Goal: Task Accomplishment & Management: Use online tool/utility

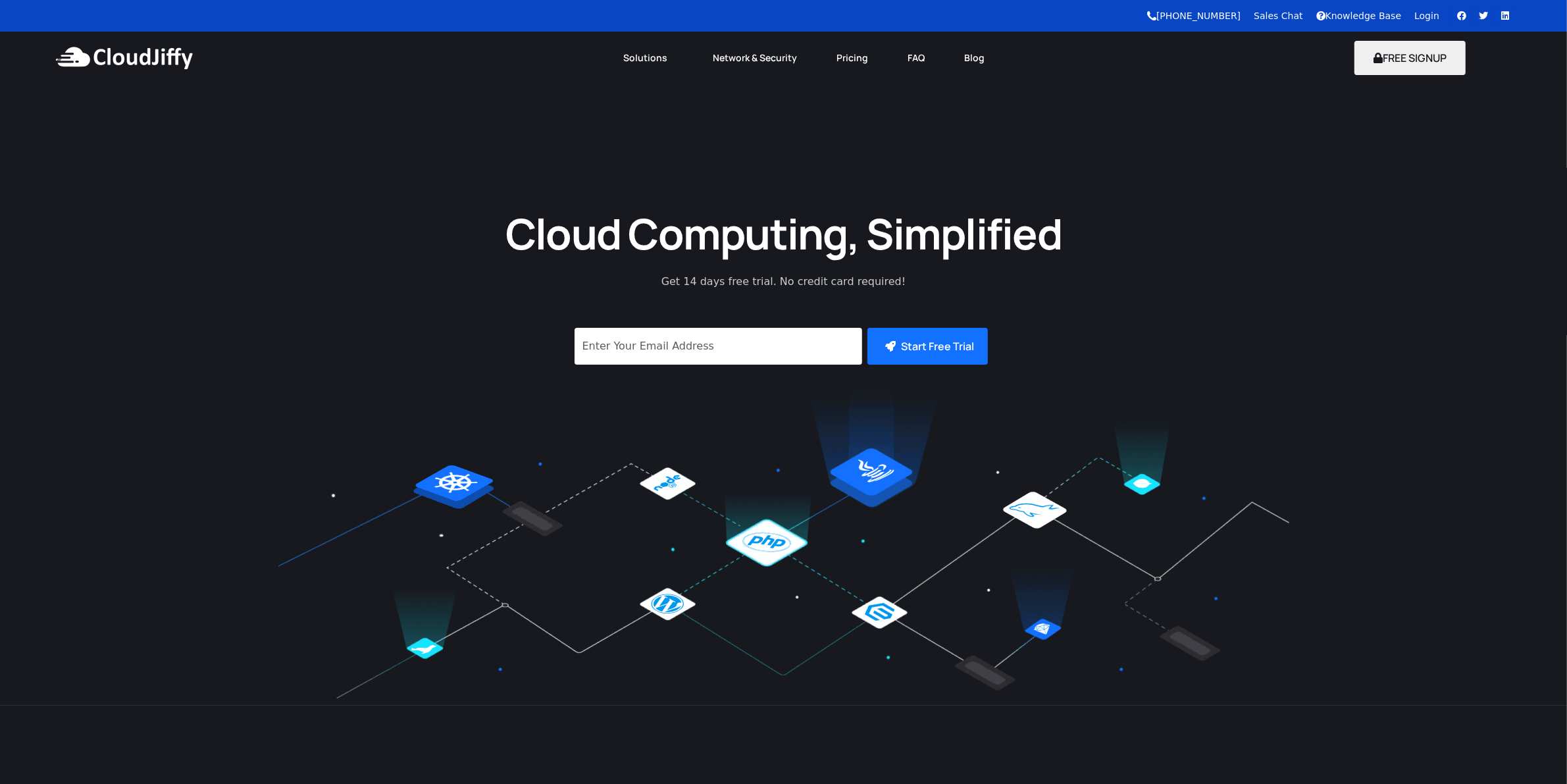
click at [1435, 18] on link "Login" at bounding box center [1427, 16] width 25 height 11
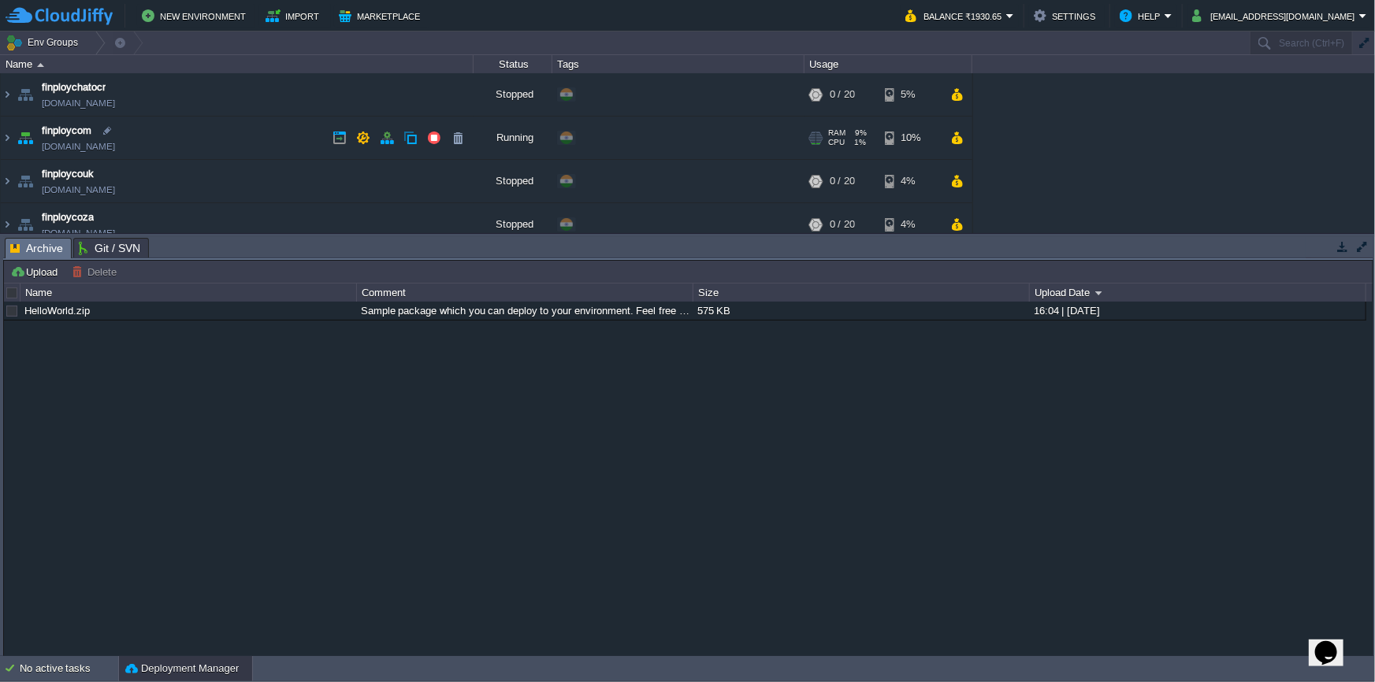
click at [14, 133] on img at bounding box center [25, 138] width 22 height 43
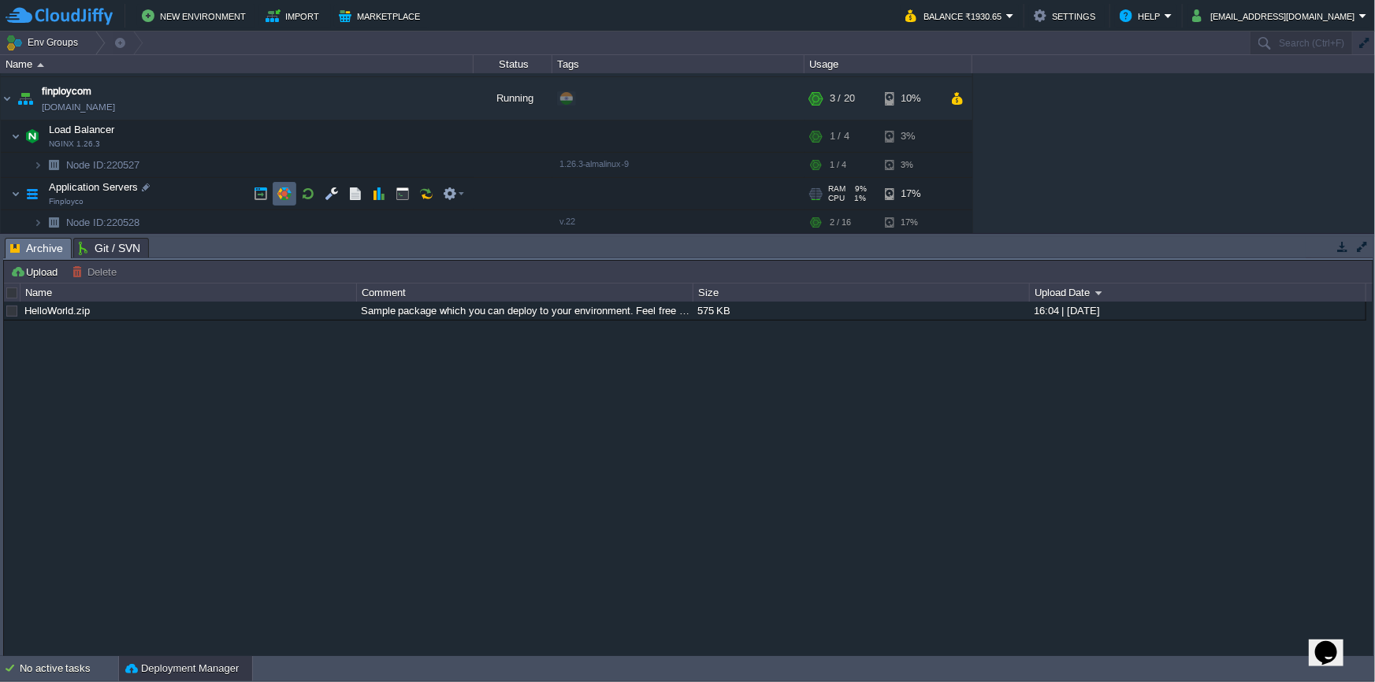
scroll to position [71, 0]
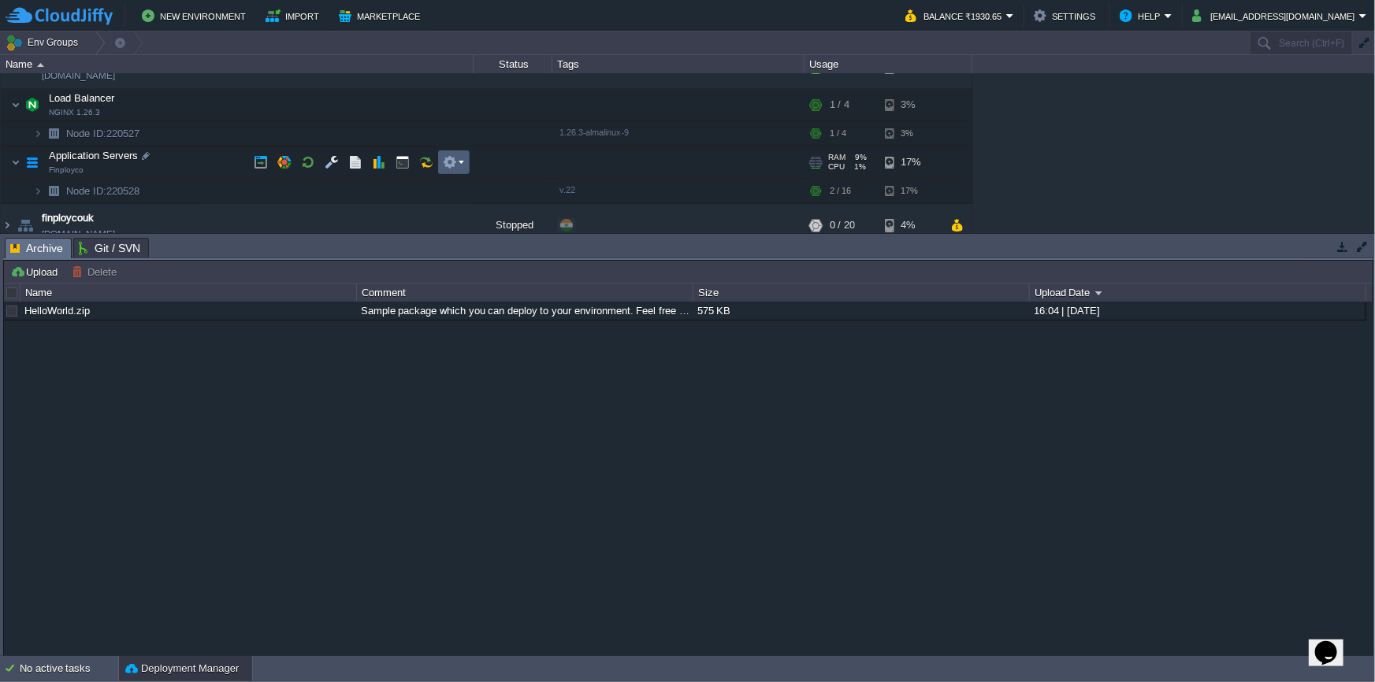
click at [448, 165] on button "button" at bounding box center [450, 162] width 14 height 14
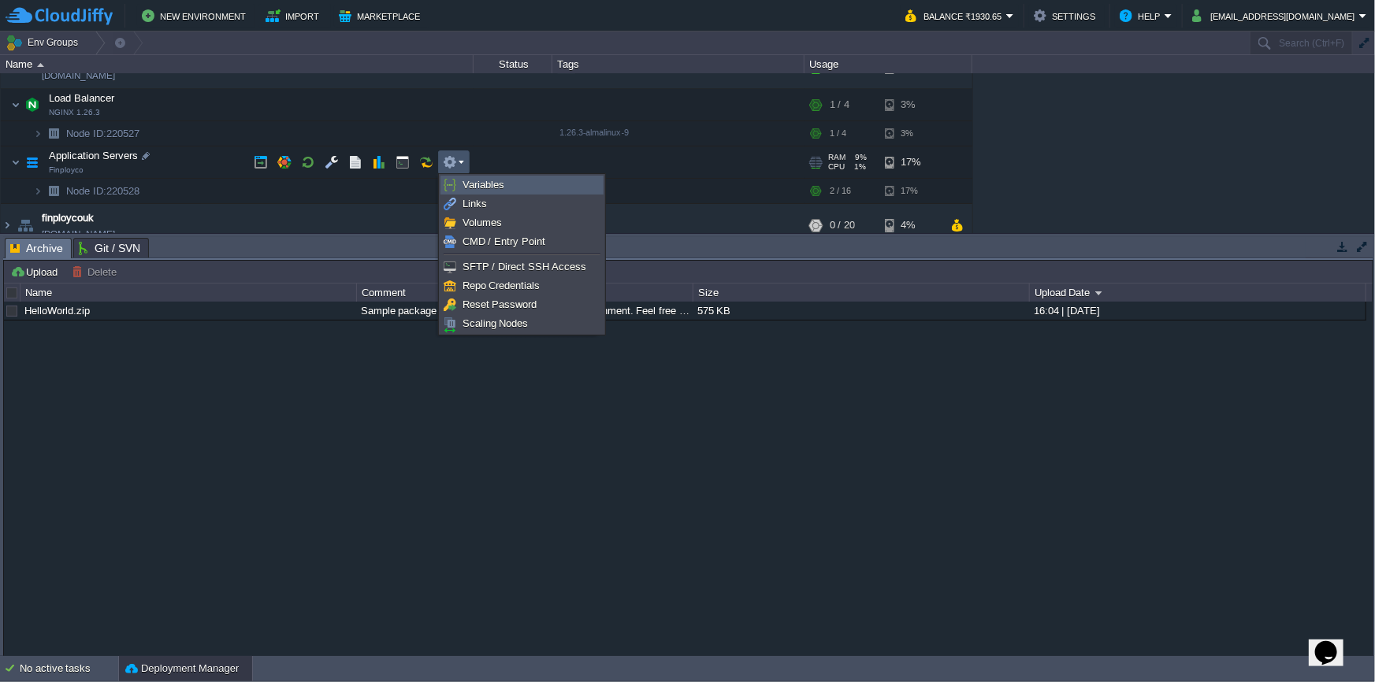
click at [461, 182] on link "Variables" at bounding box center [522, 185] width 162 height 17
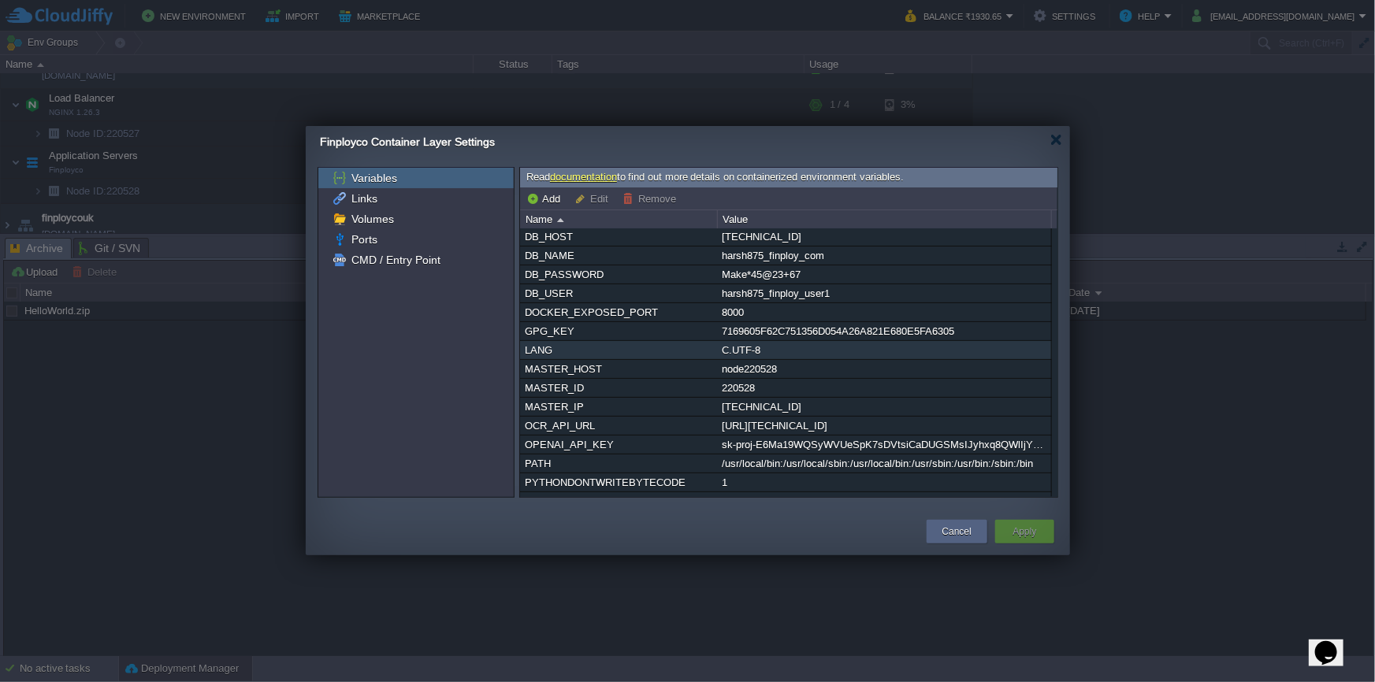
scroll to position [0, 0]
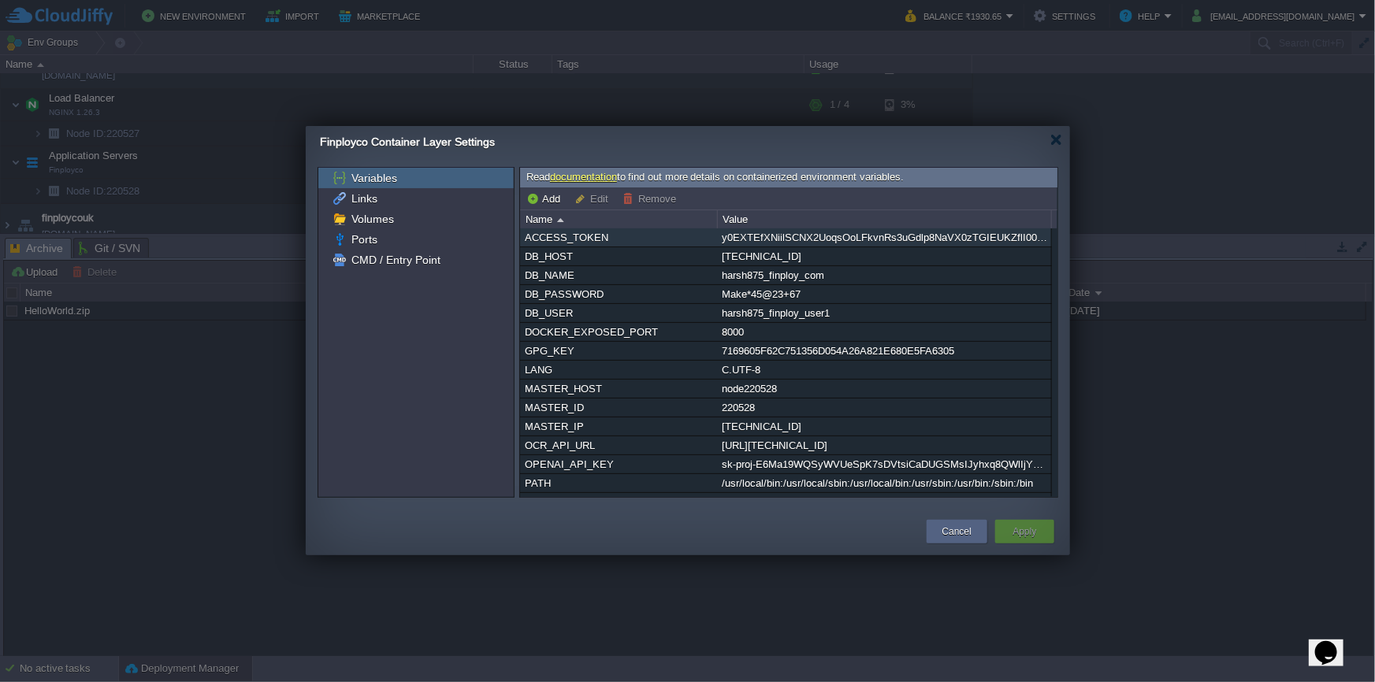
click at [750, 237] on div "y0EXTEfXNiilSCNX2UoqsOoLFkvnRs3uGdlp8NaVX0zTGIEUKZflI00PoVOsufrD" at bounding box center [884, 238] width 333 height 18
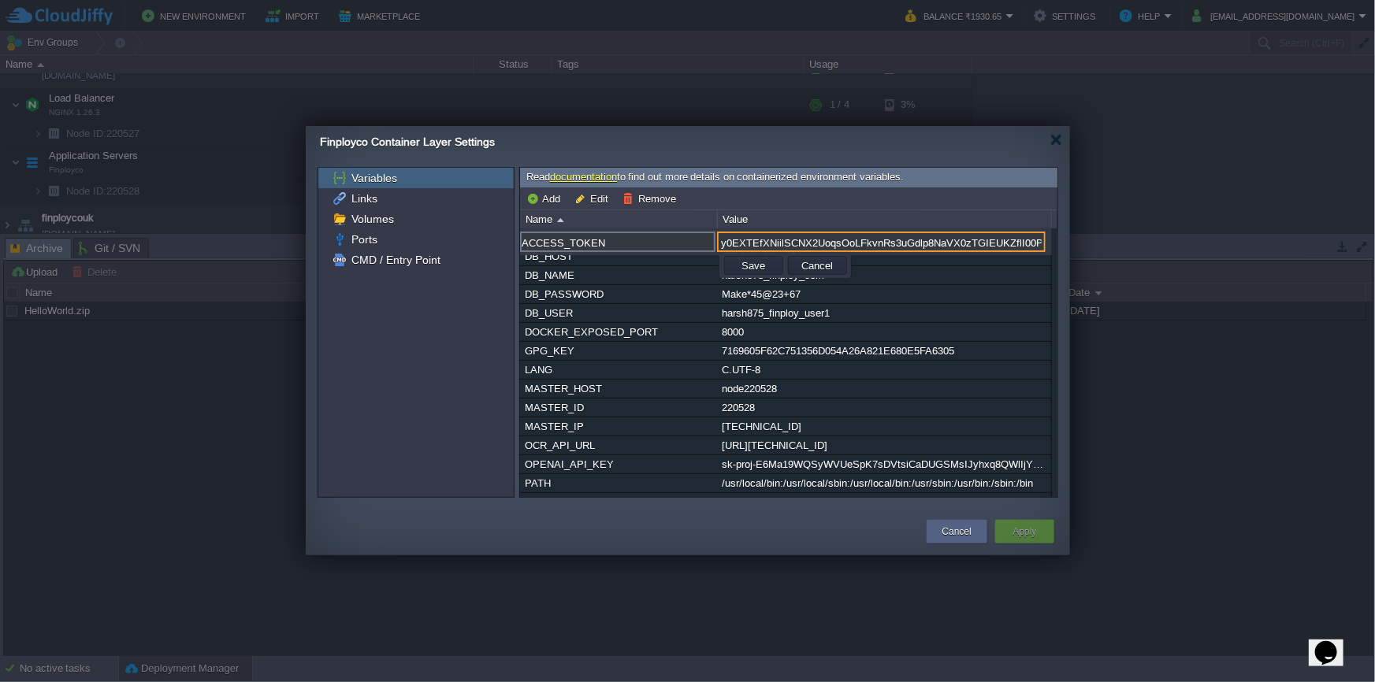
scroll to position [0, 20]
paste input "IfPJUTdCGOOySTTFSszZZej7XOfMUKv1HeLSy4Q66RtCGay5Pip7d9VhAKr6fCwU"
type input "IfPJUTdCGOOySTTFSszZZej7XOfMUKv1HeLSy4Q66RtCGay5Pip7d9VhAKr6fCwU"
click at [746, 266] on button "Save" at bounding box center [754, 265] width 33 height 14
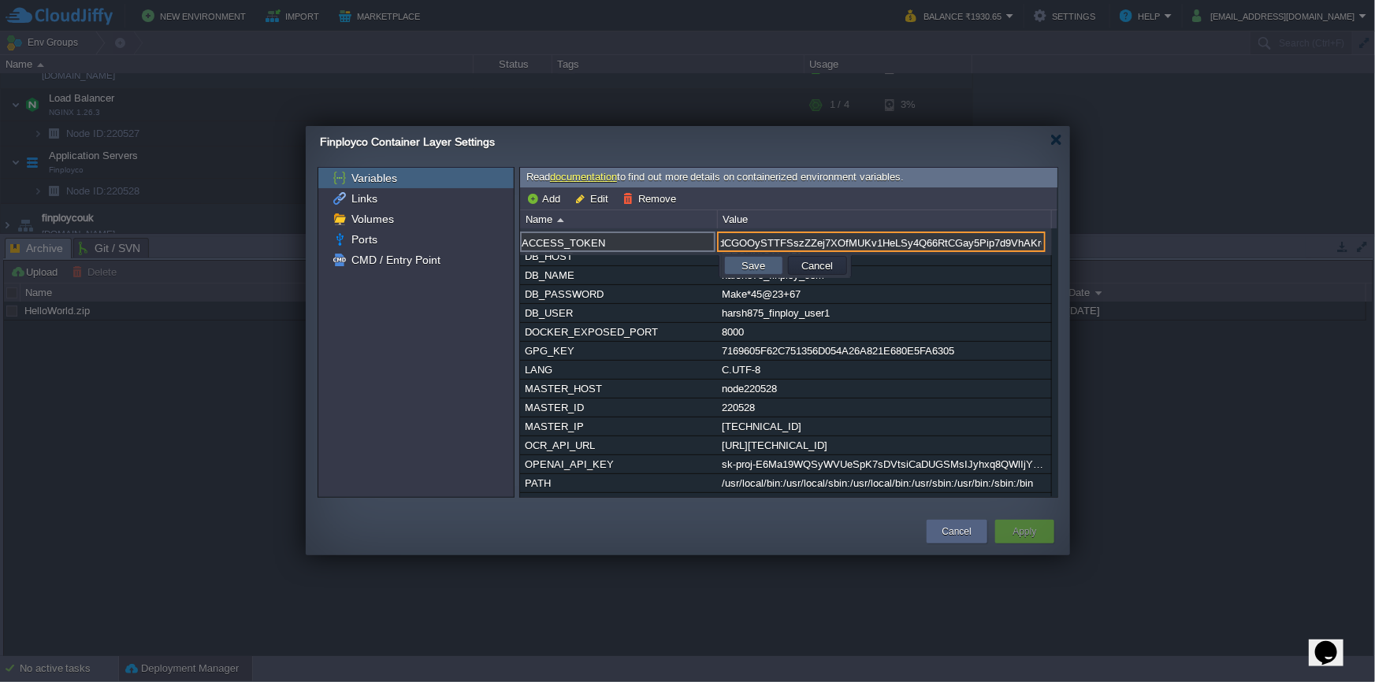
scroll to position [0, 0]
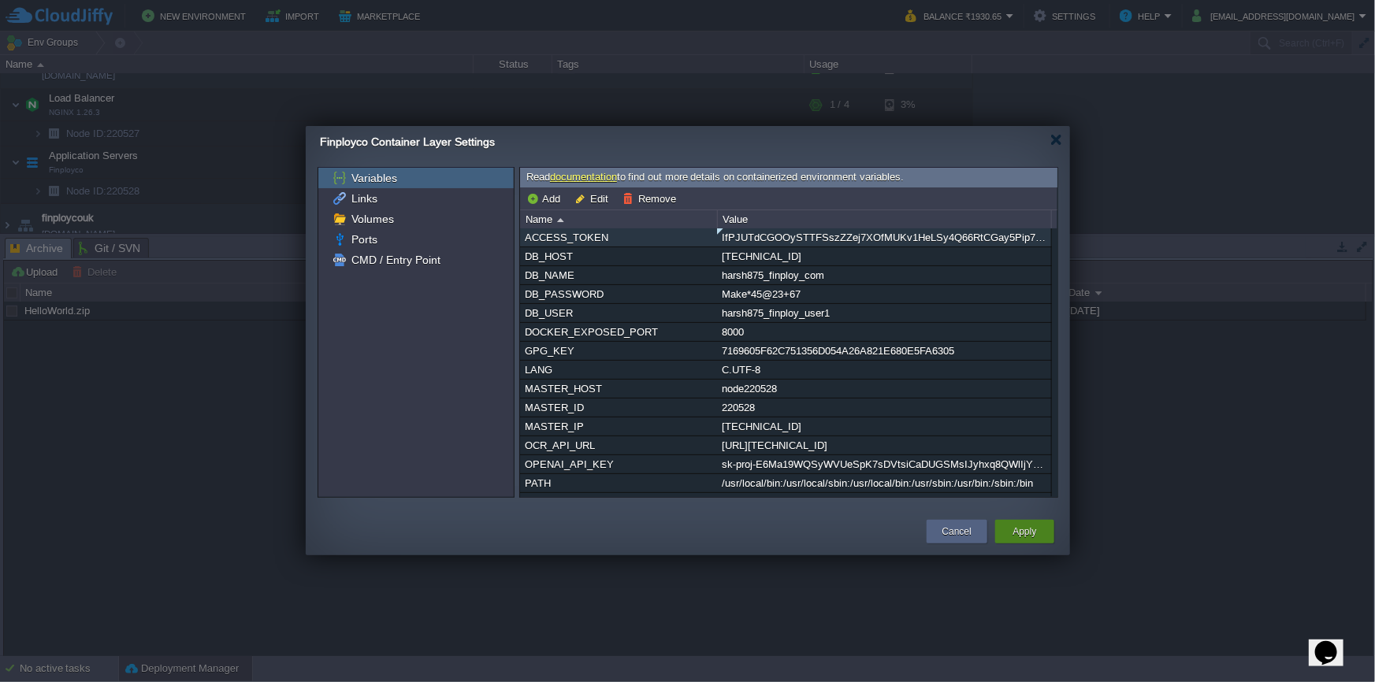
click at [1035, 529] on button "Apply" at bounding box center [1025, 532] width 24 height 16
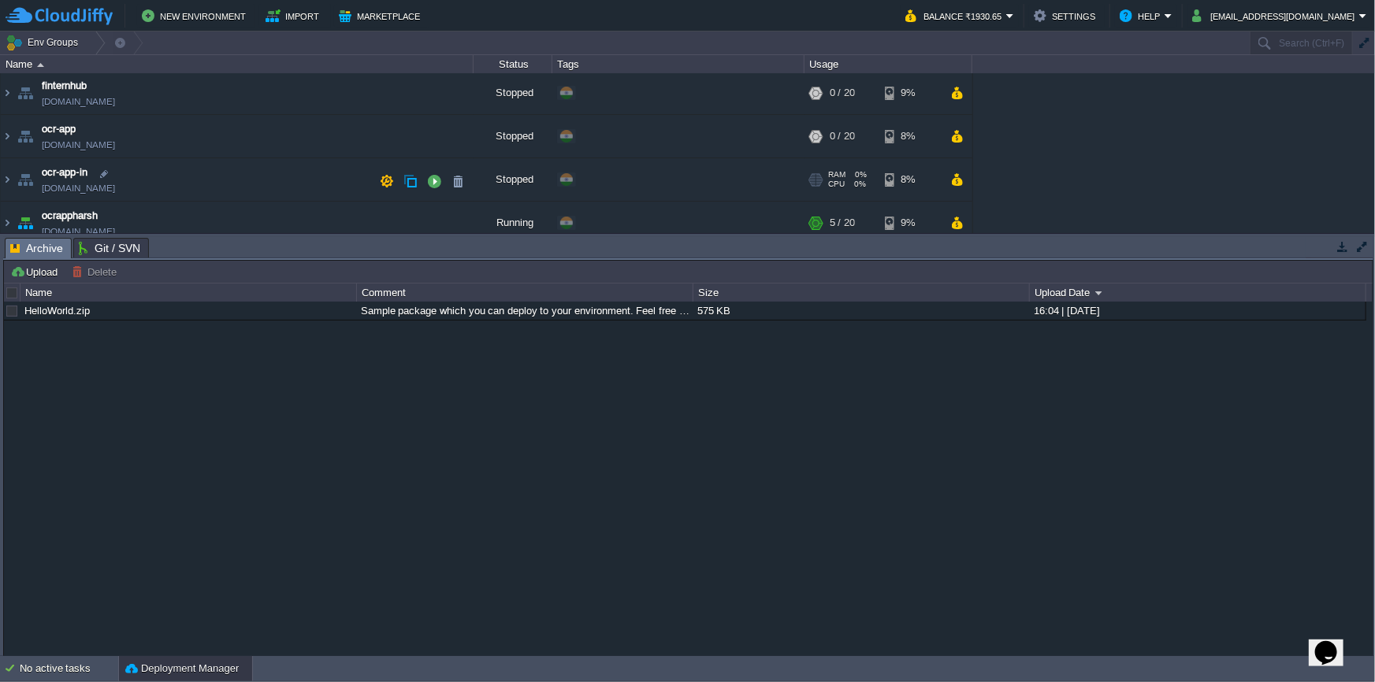
scroll to position [387, 0]
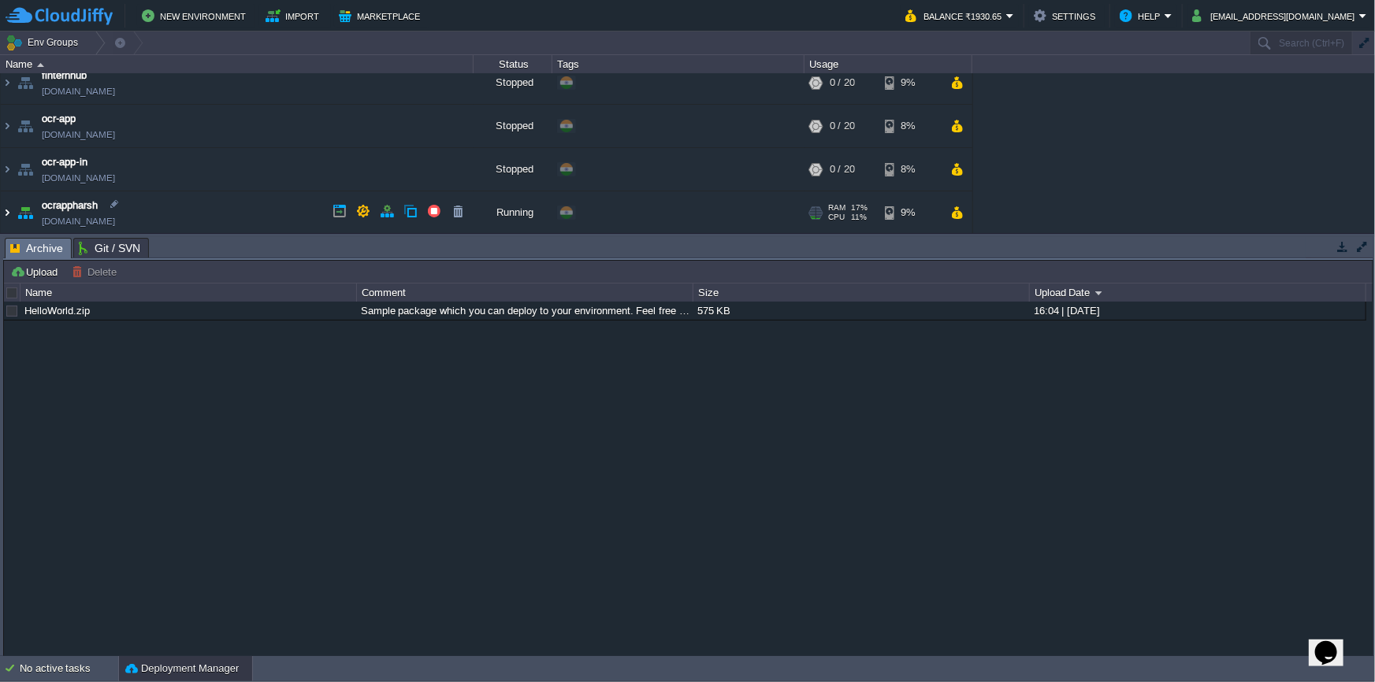
click at [6, 210] on img at bounding box center [7, 212] width 13 height 43
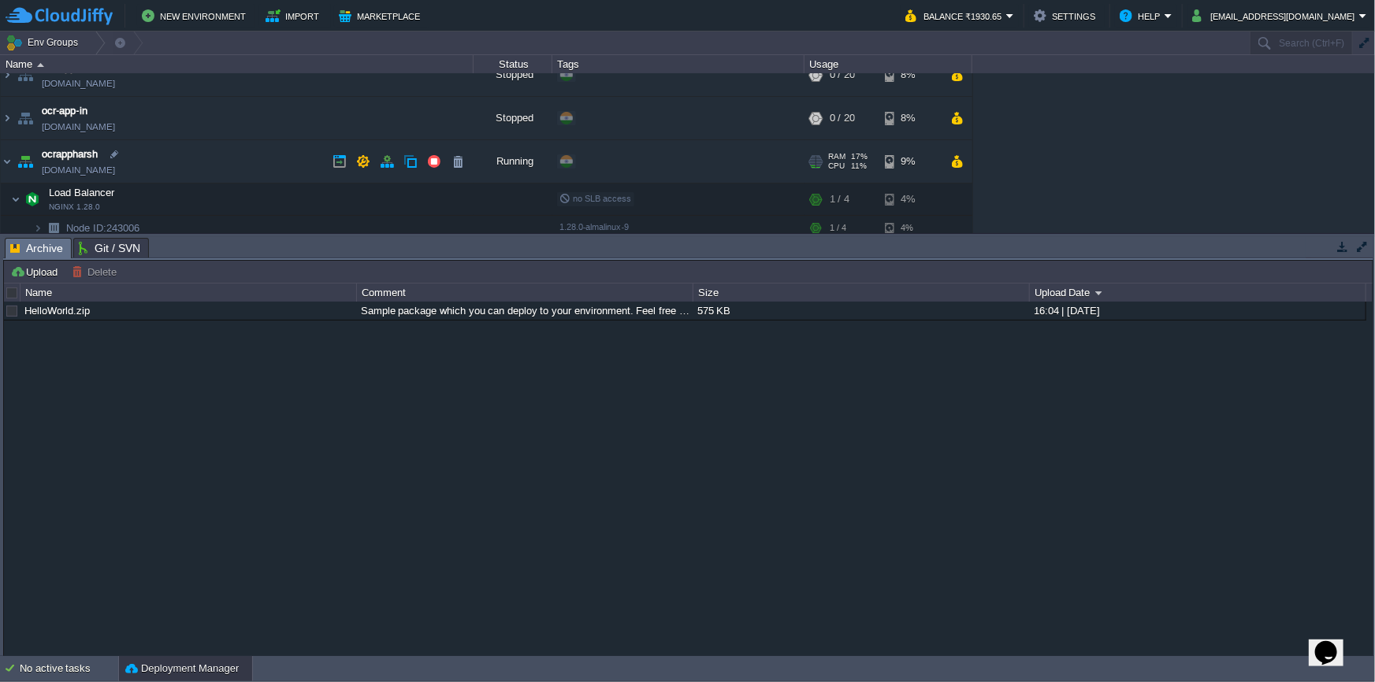
scroll to position [502, 0]
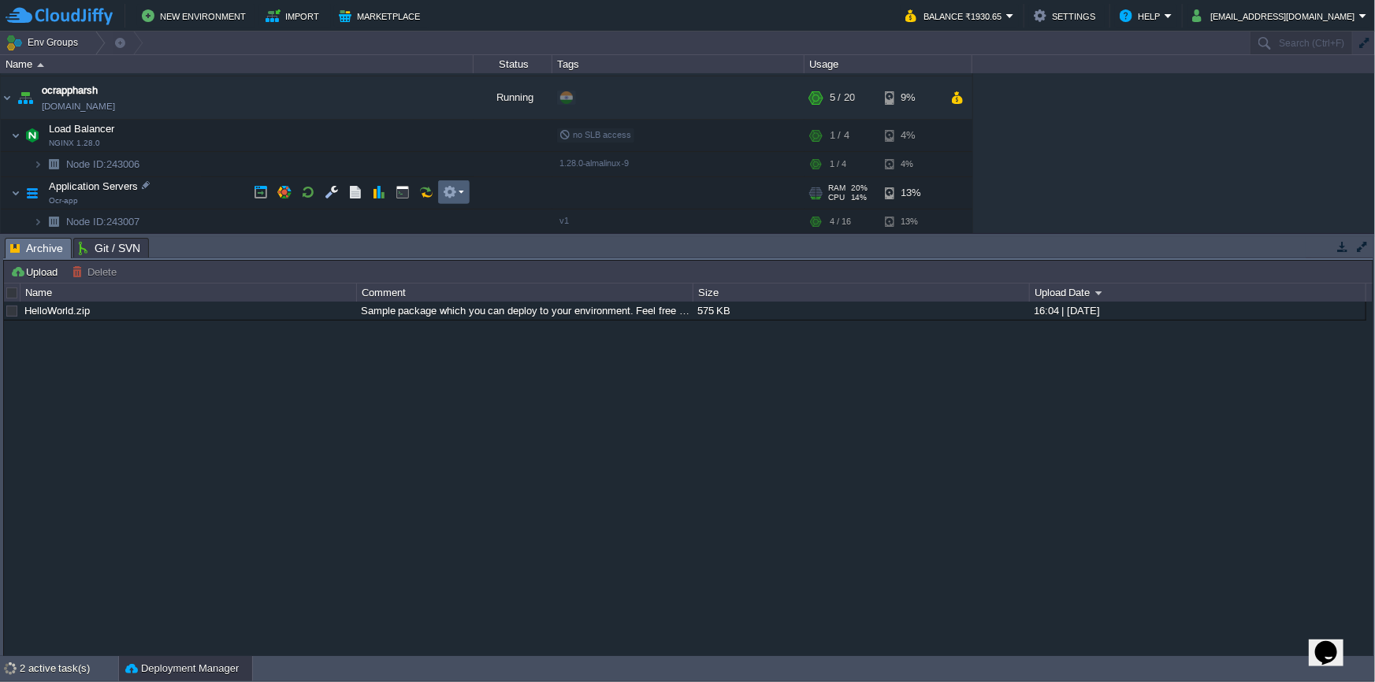
click at [457, 194] on em at bounding box center [453, 192] width 21 height 14
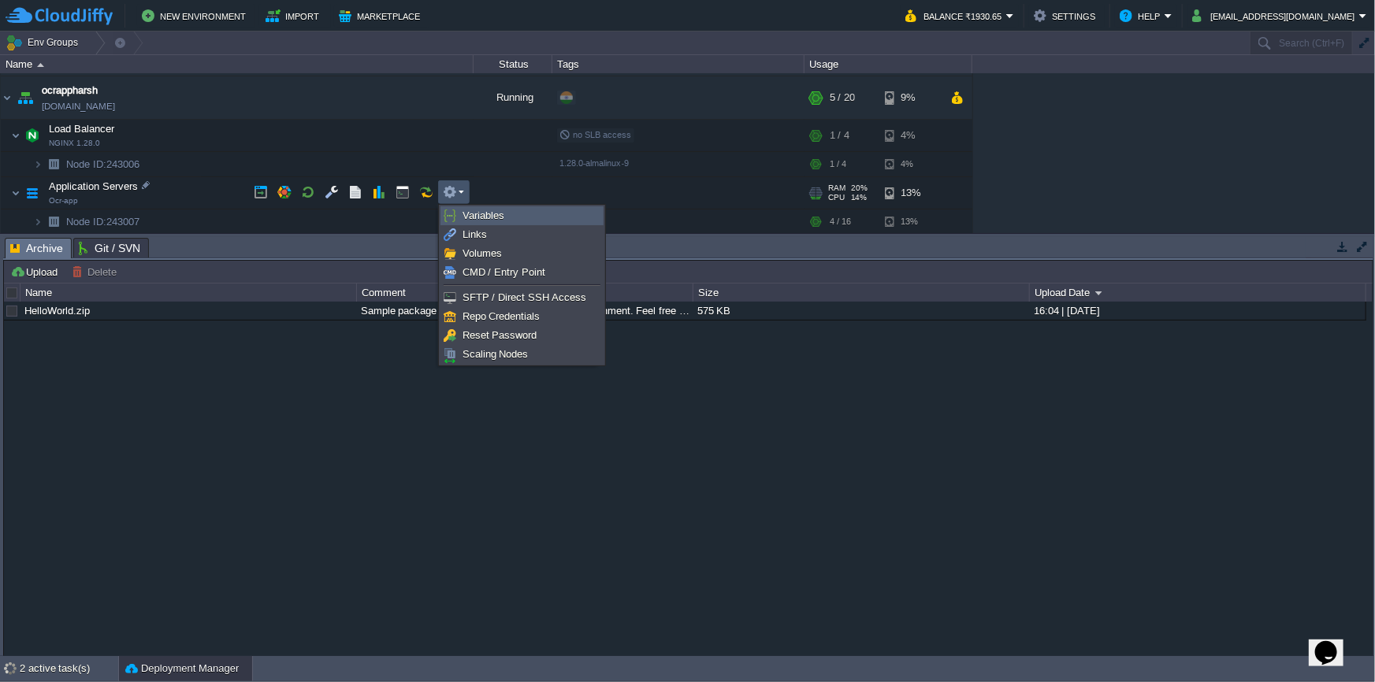
click at [467, 211] on span "Variables" at bounding box center [484, 216] width 42 height 12
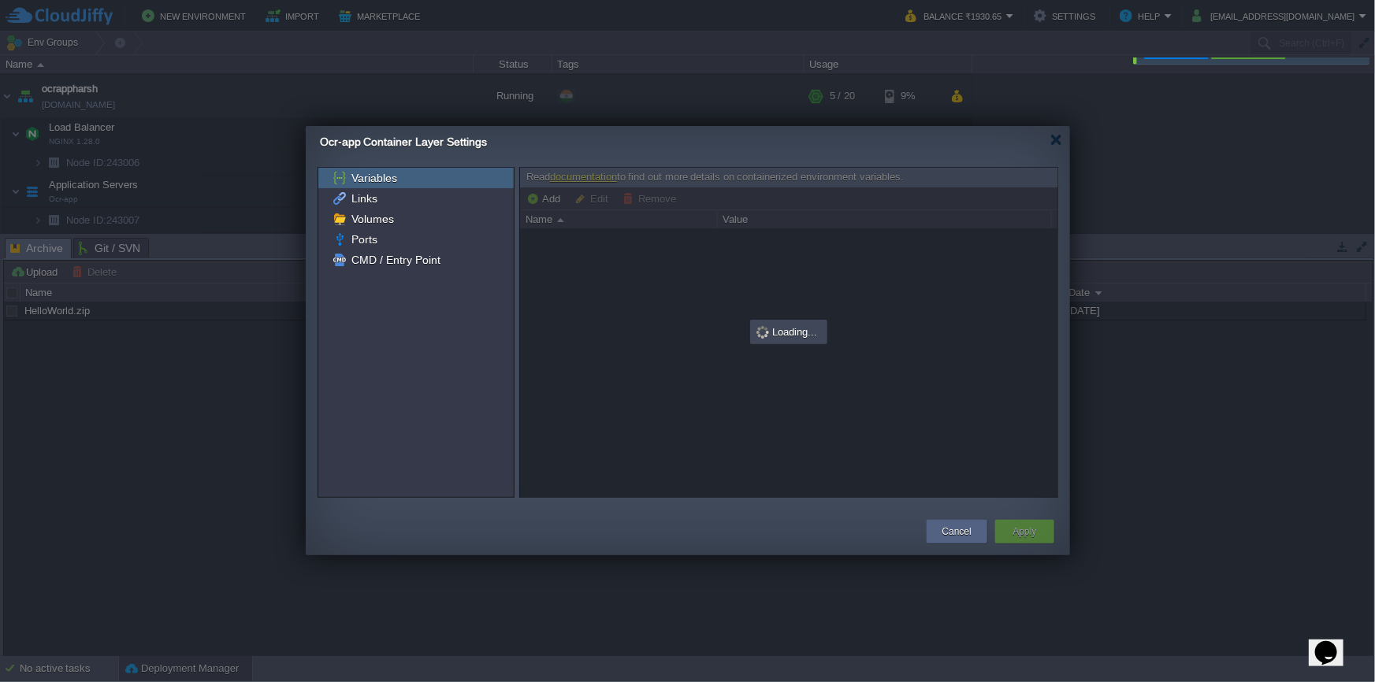
scroll to position [387, 0]
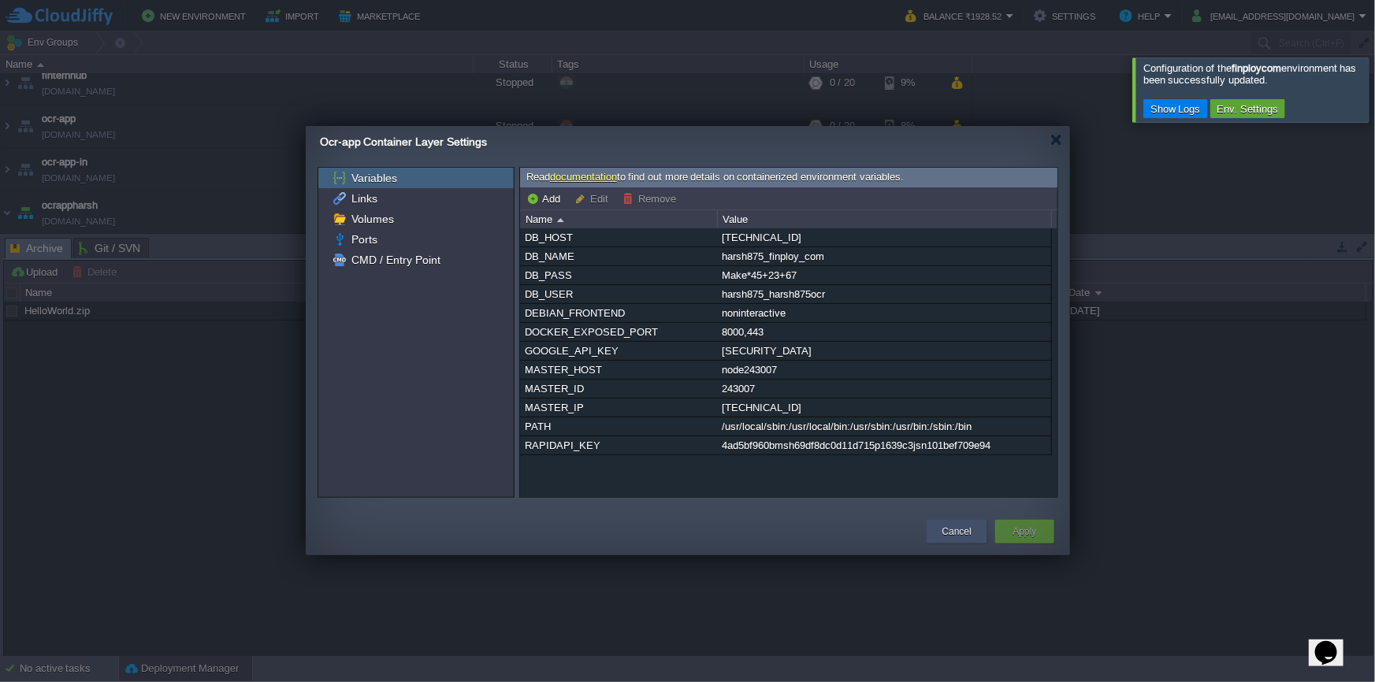
click at [939, 532] on div "Cancel" at bounding box center [957, 532] width 37 height 24
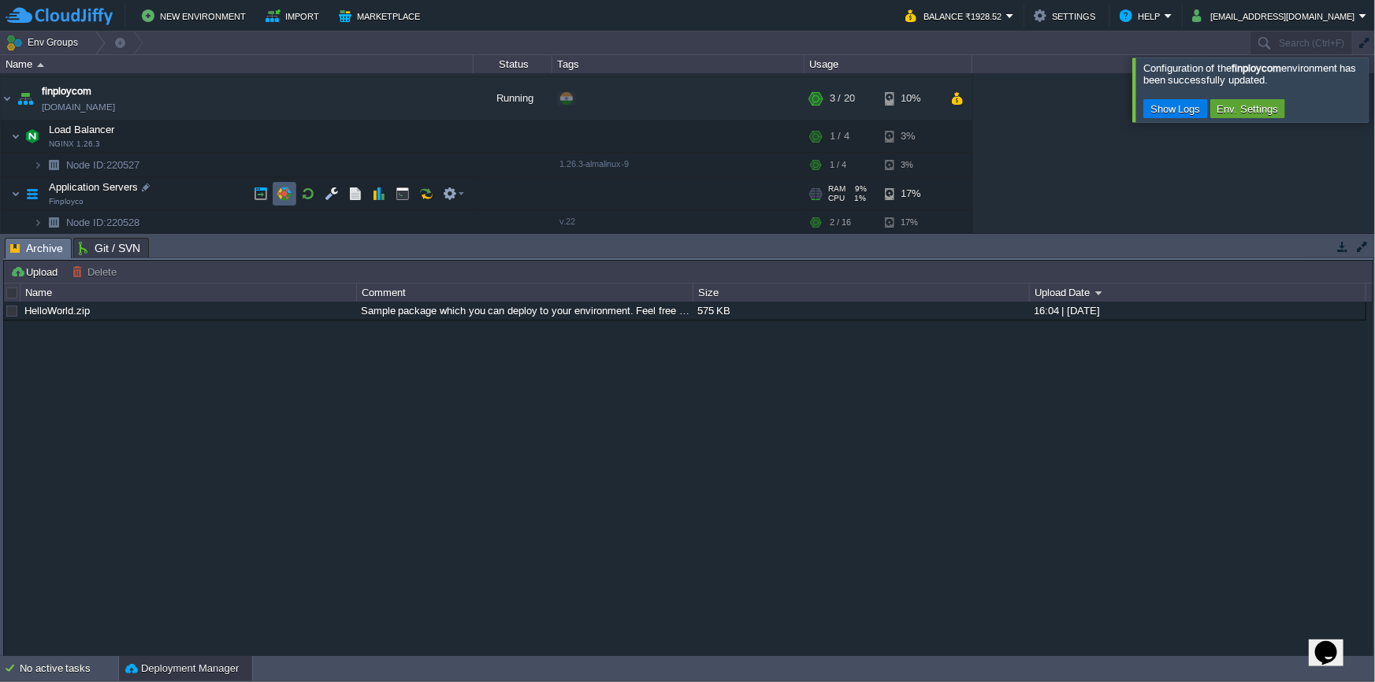
scroll to position [71, 0]
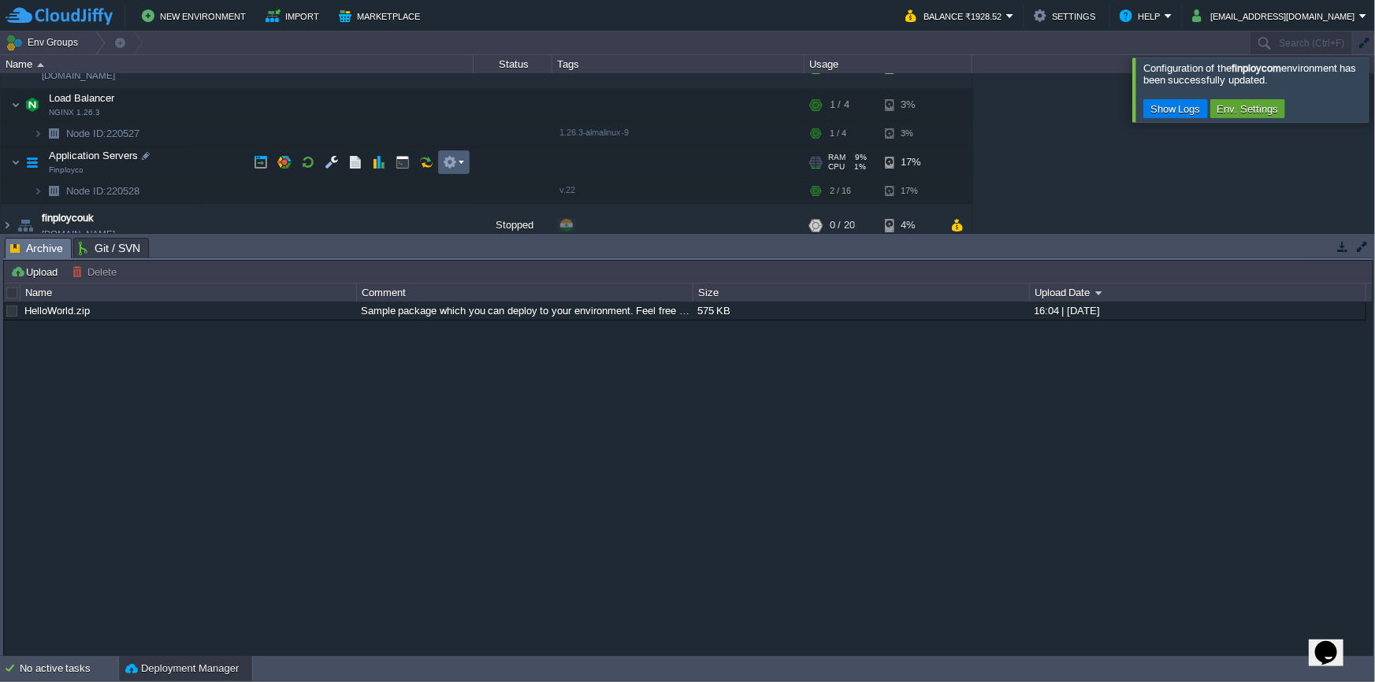
click at [448, 165] on button "button" at bounding box center [450, 162] width 14 height 14
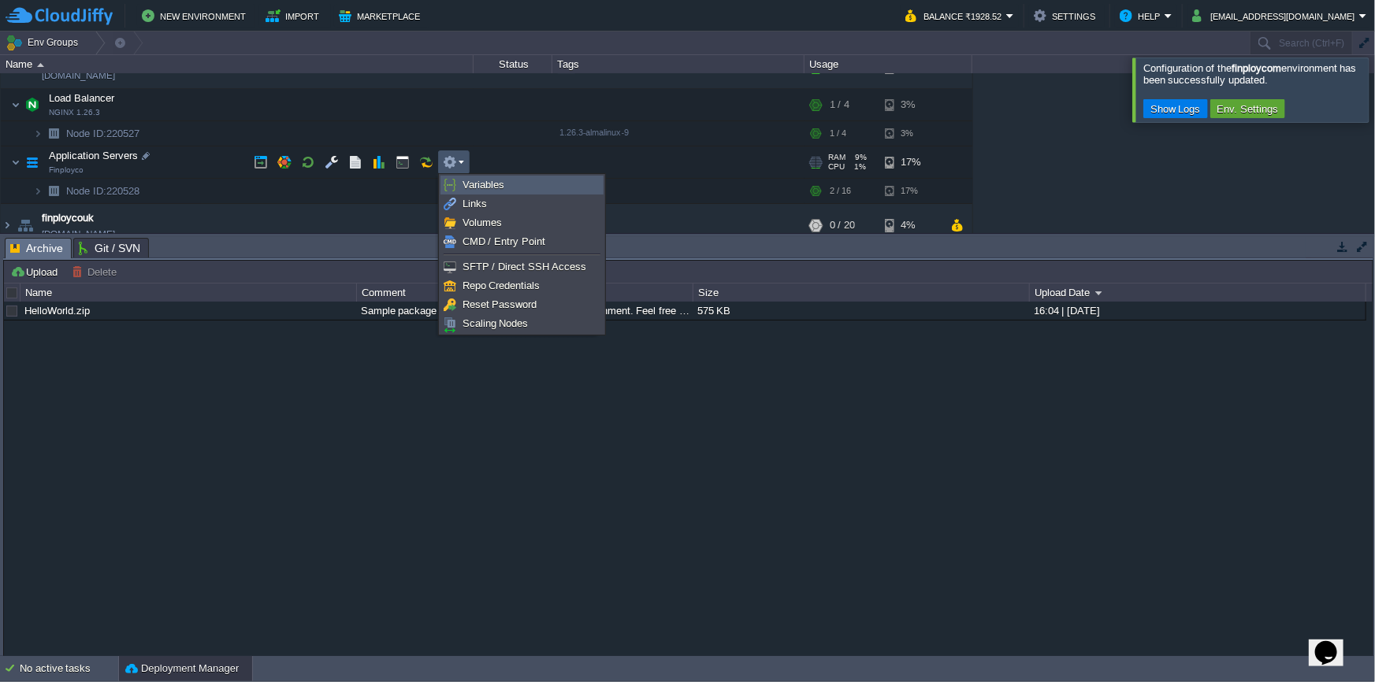
click at [466, 184] on span "Variables" at bounding box center [484, 185] width 42 height 12
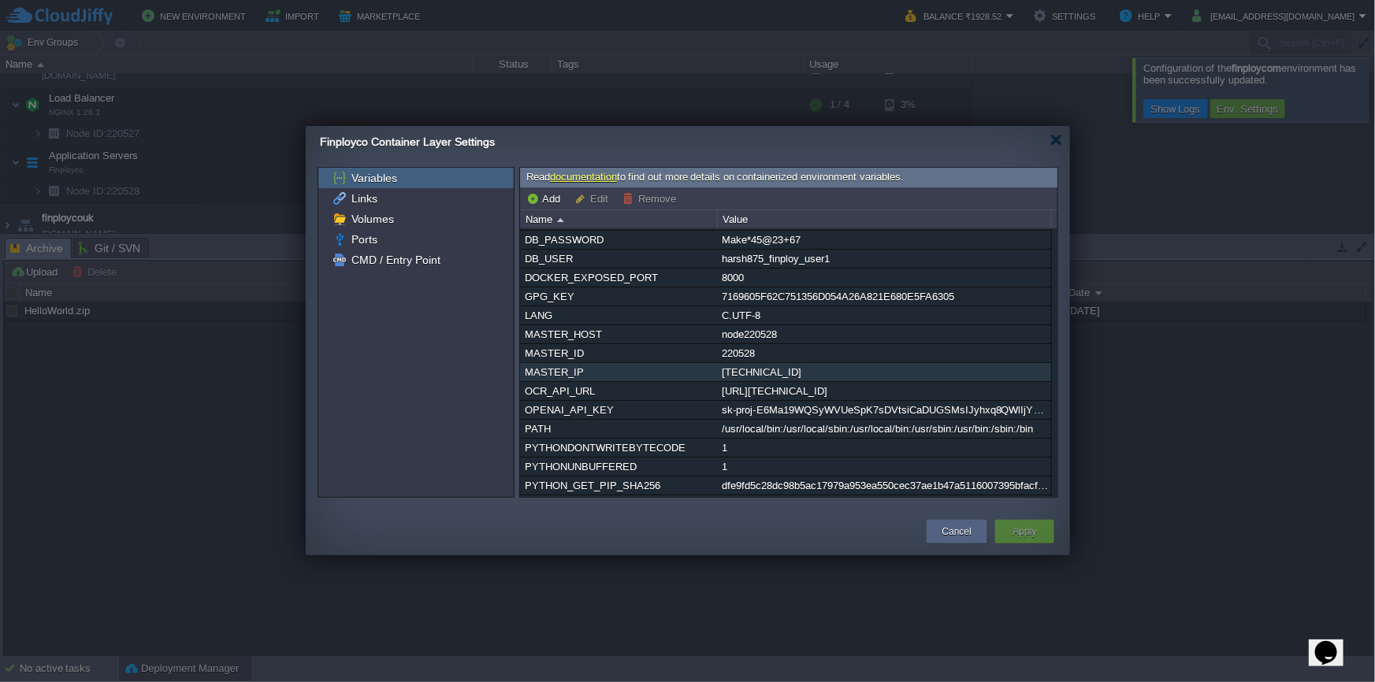
scroll to position [0, 0]
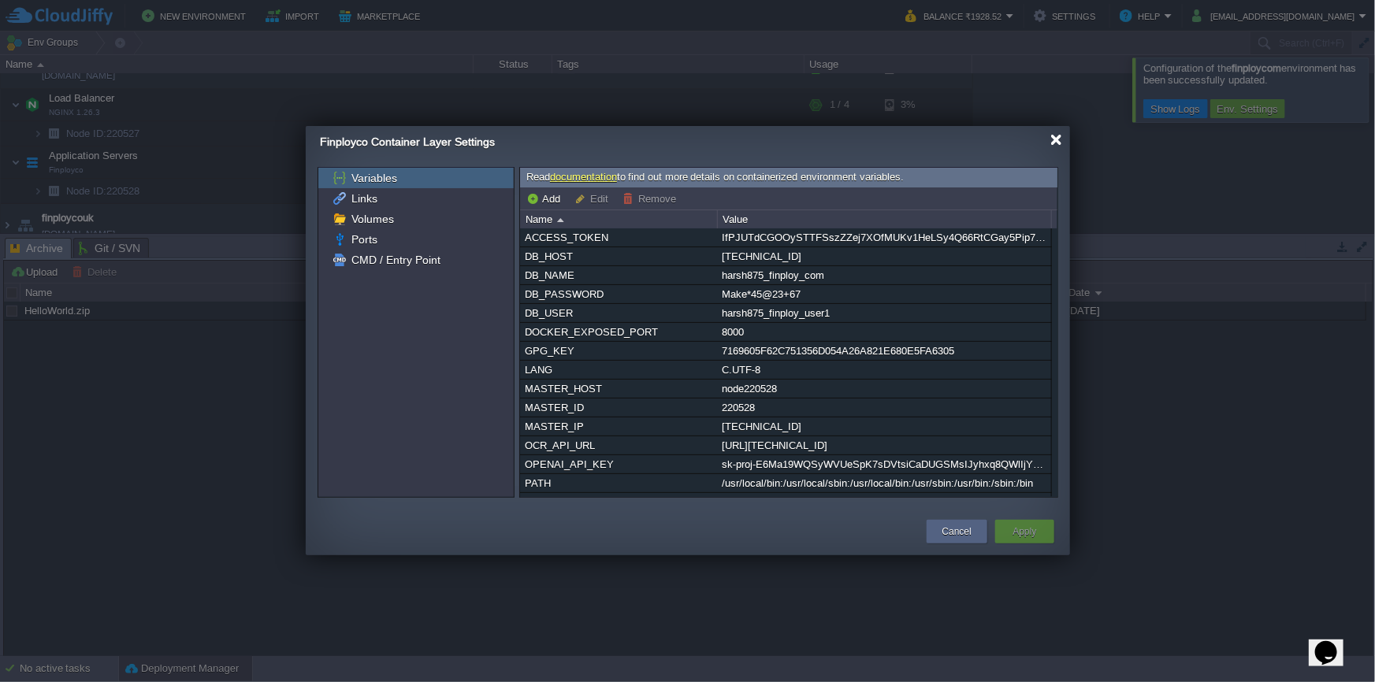
click at [1058, 145] on div at bounding box center [1056, 140] width 12 height 12
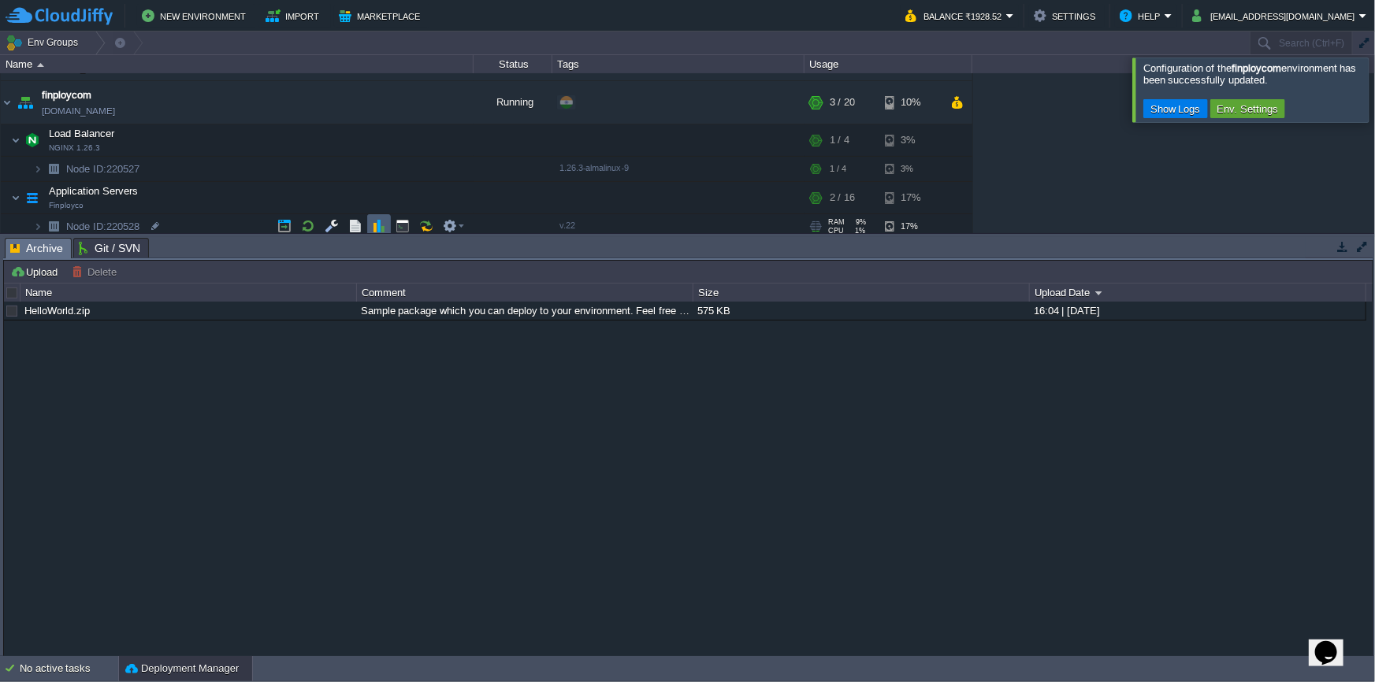
scroll to position [71, 0]
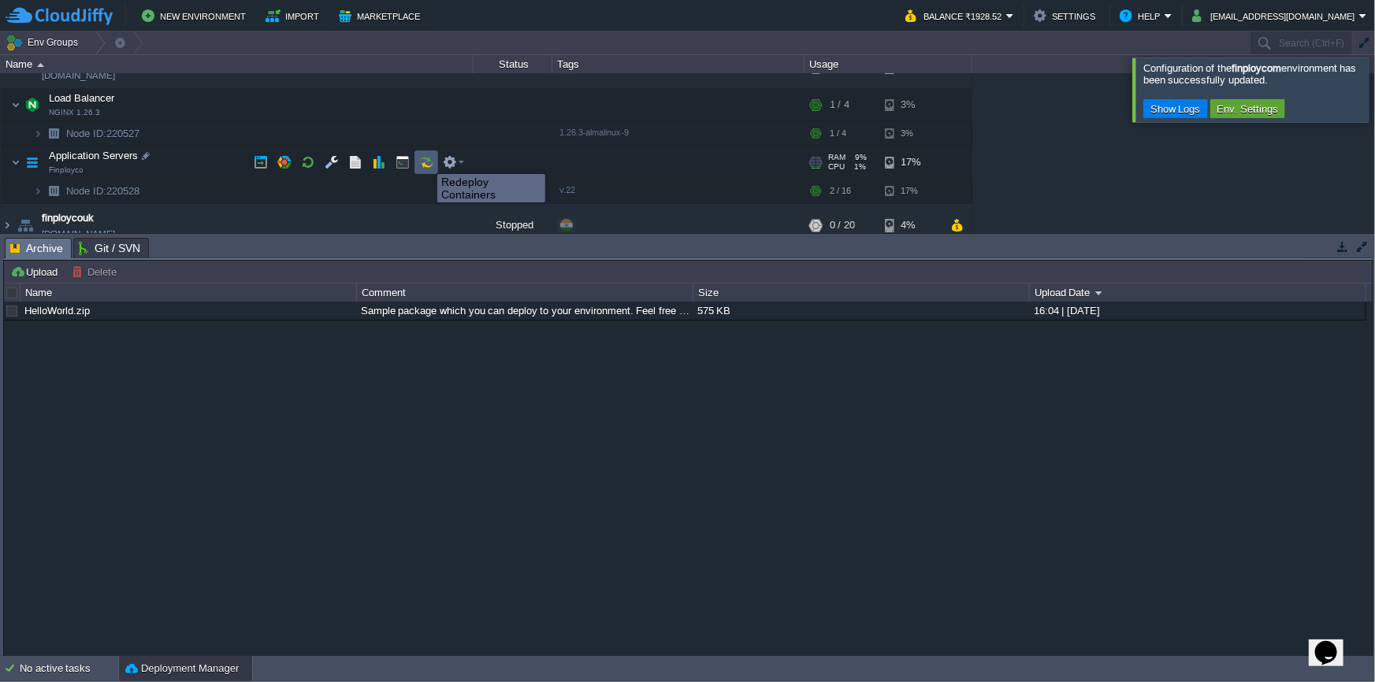
click at [426, 160] on button "button" at bounding box center [426, 162] width 14 height 14
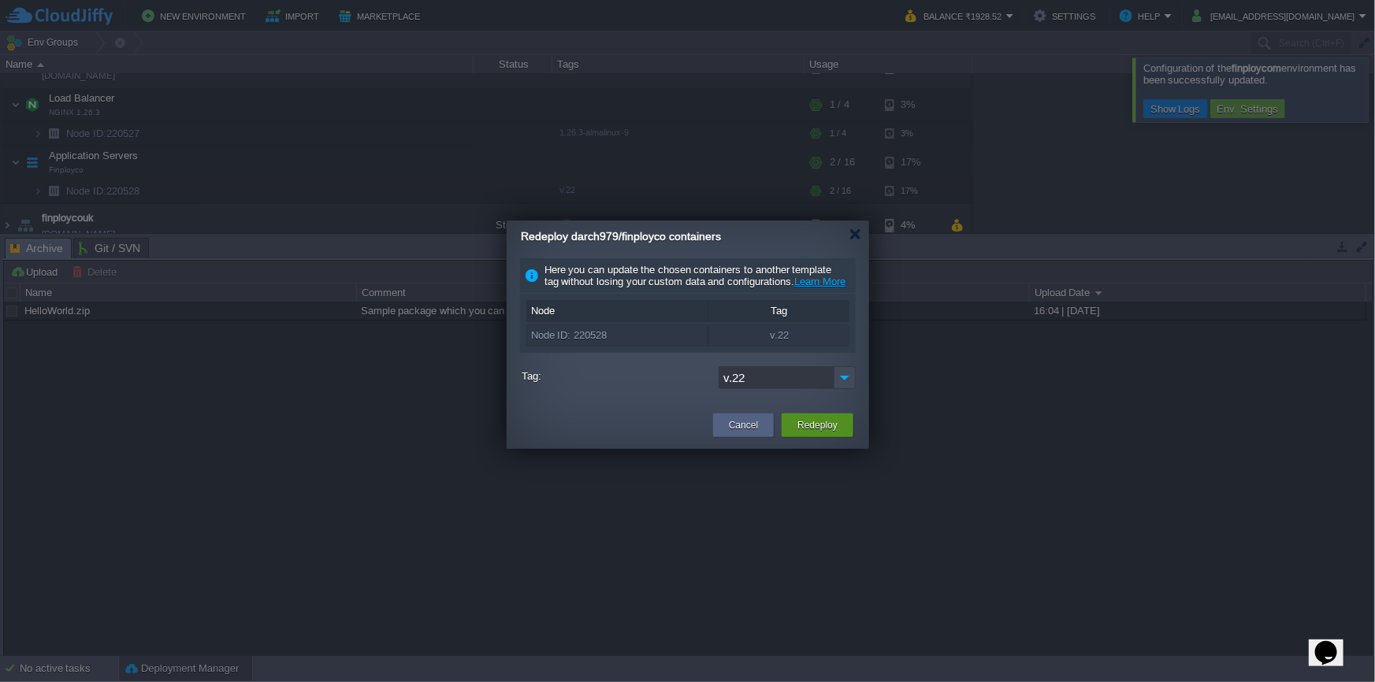
click at [811, 433] on button "Redeploy" at bounding box center [817, 426] width 40 height 16
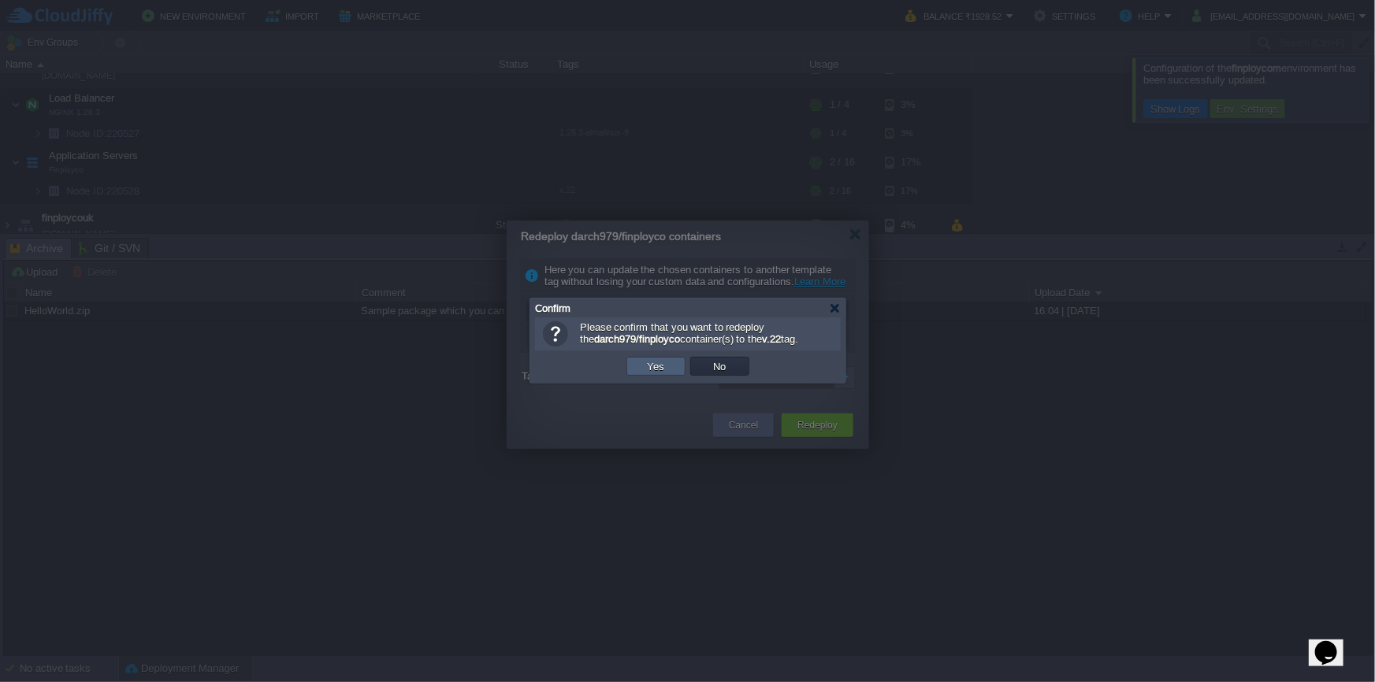
click at [670, 360] on td "Yes" at bounding box center [655, 366] width 59 height 19
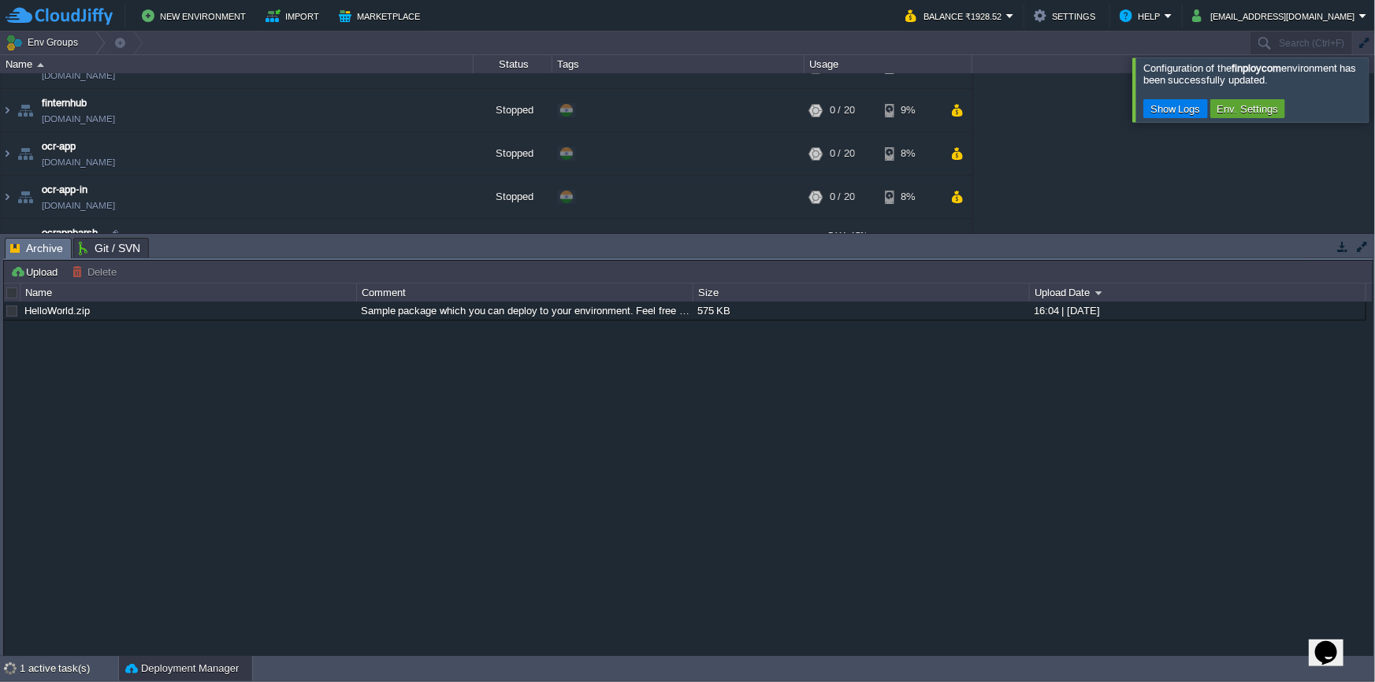
scroll to position [502, 0]
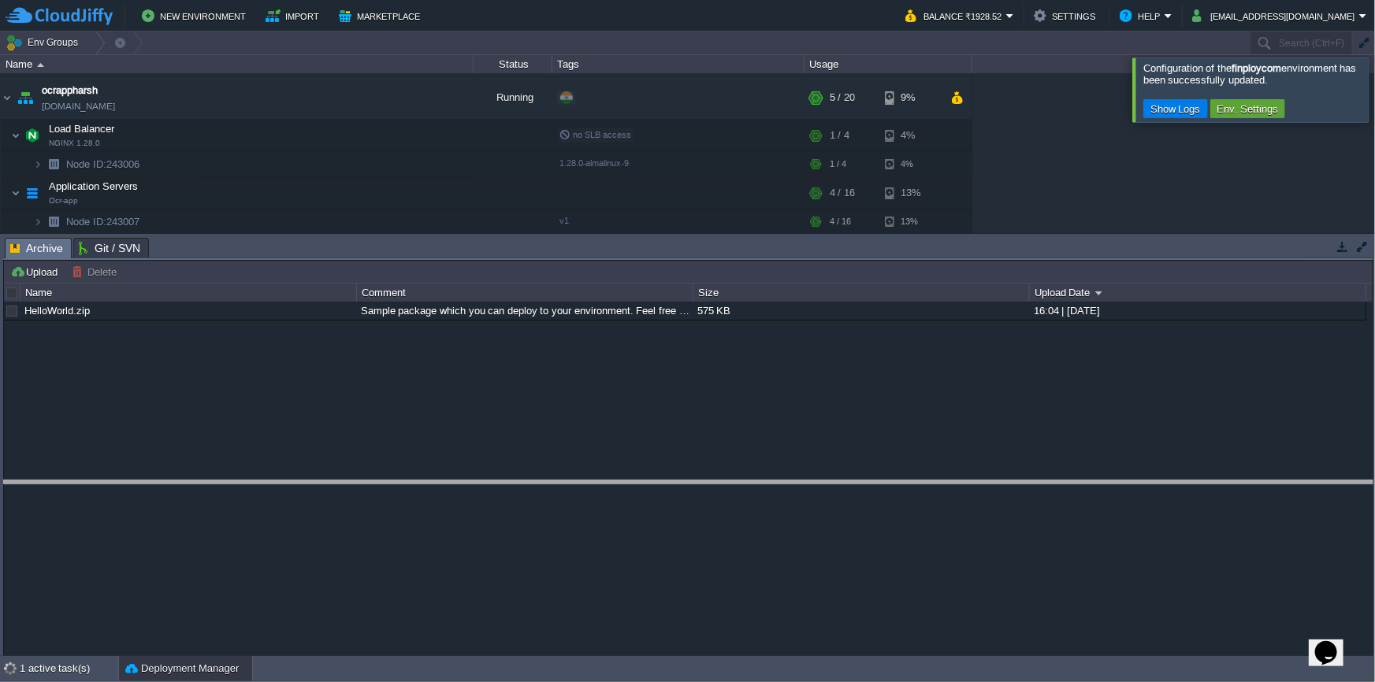
drag, startPoint x: 548, startPoint y: 255, endPoint x: 542, endPoint y: 497, distance: 242.8
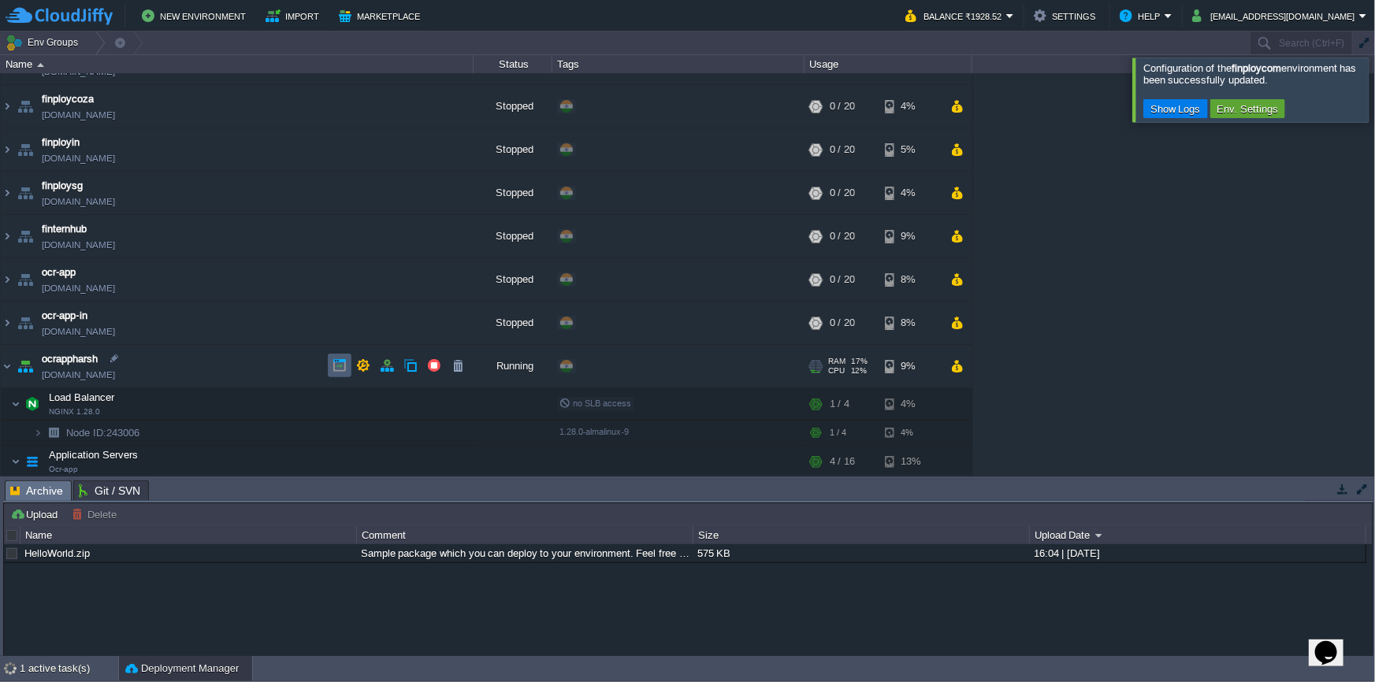
scroll to position [259, 0]
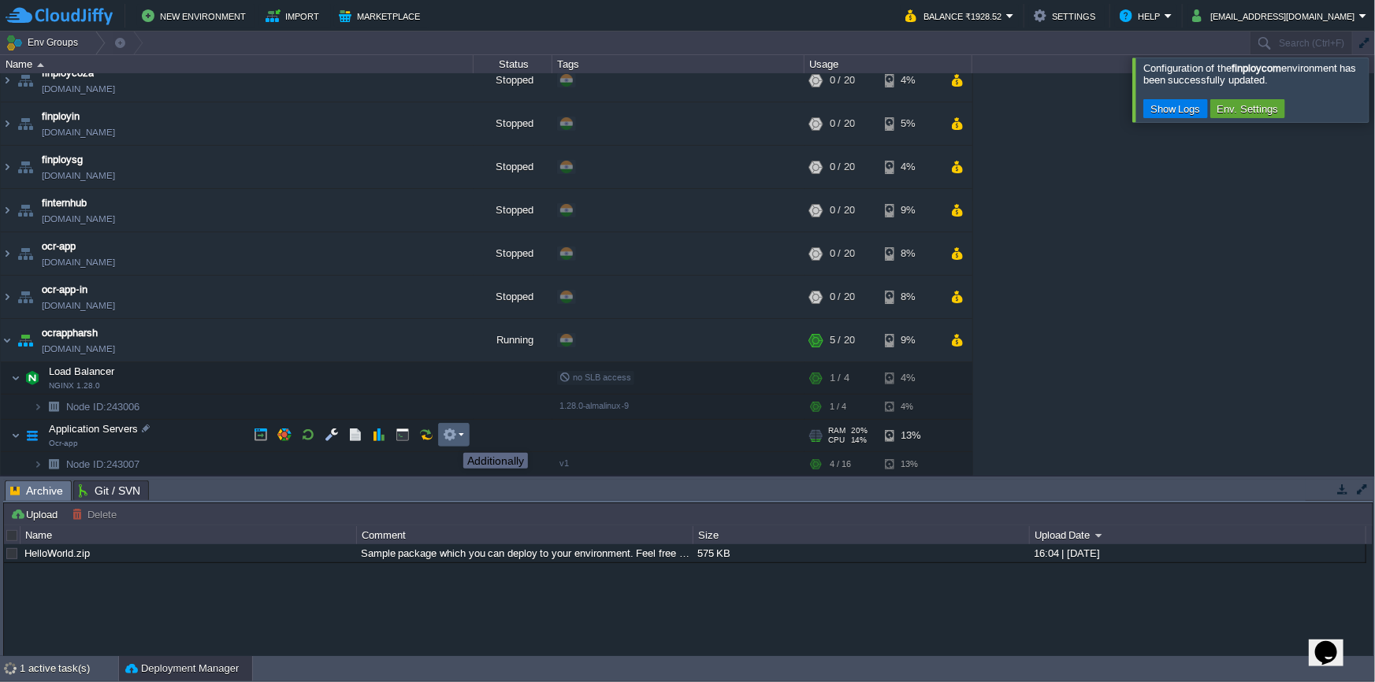
click at [452, 439] on button "button" at bounding box center [450, 435] width 14 height 14
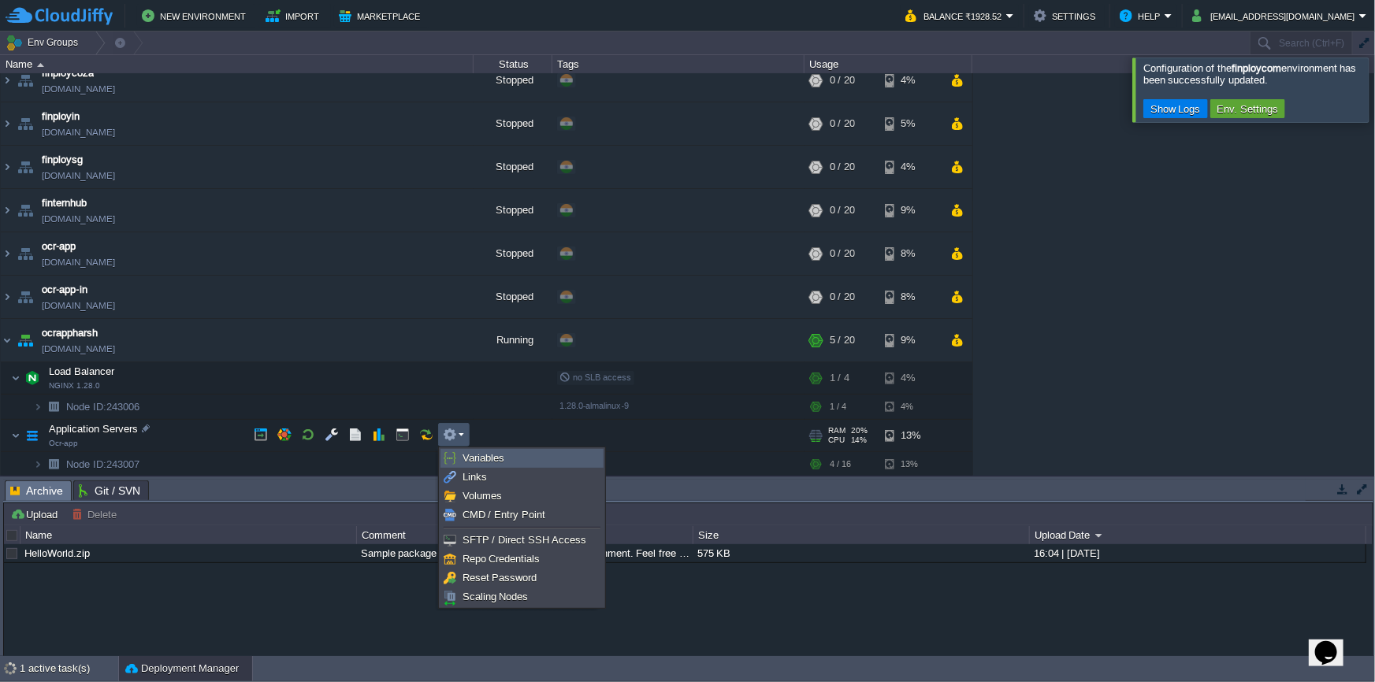
click at [463, 452] on span "Variables" at bounding box center [484, 458] width 42 height 12
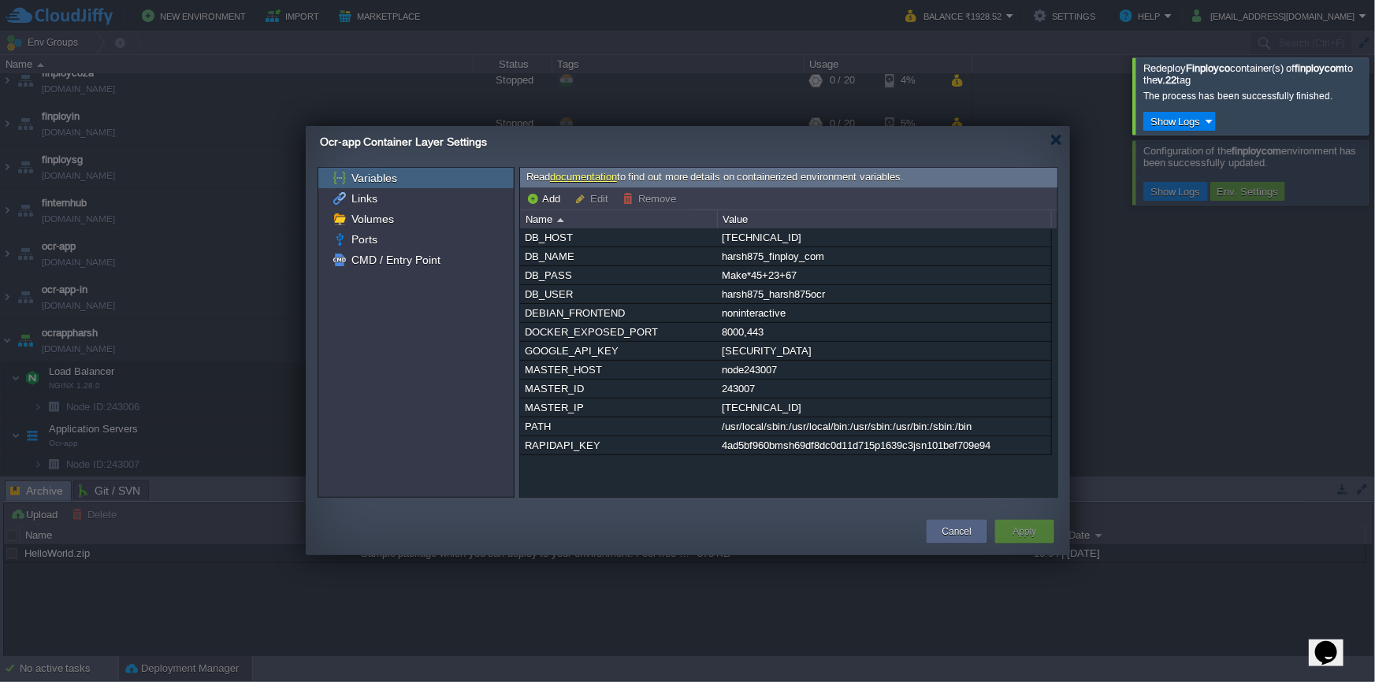
scroll to position [144, 0]
click at [968, 535] on button "Cancel" at bounding box center [956, 532] width 29 height 16
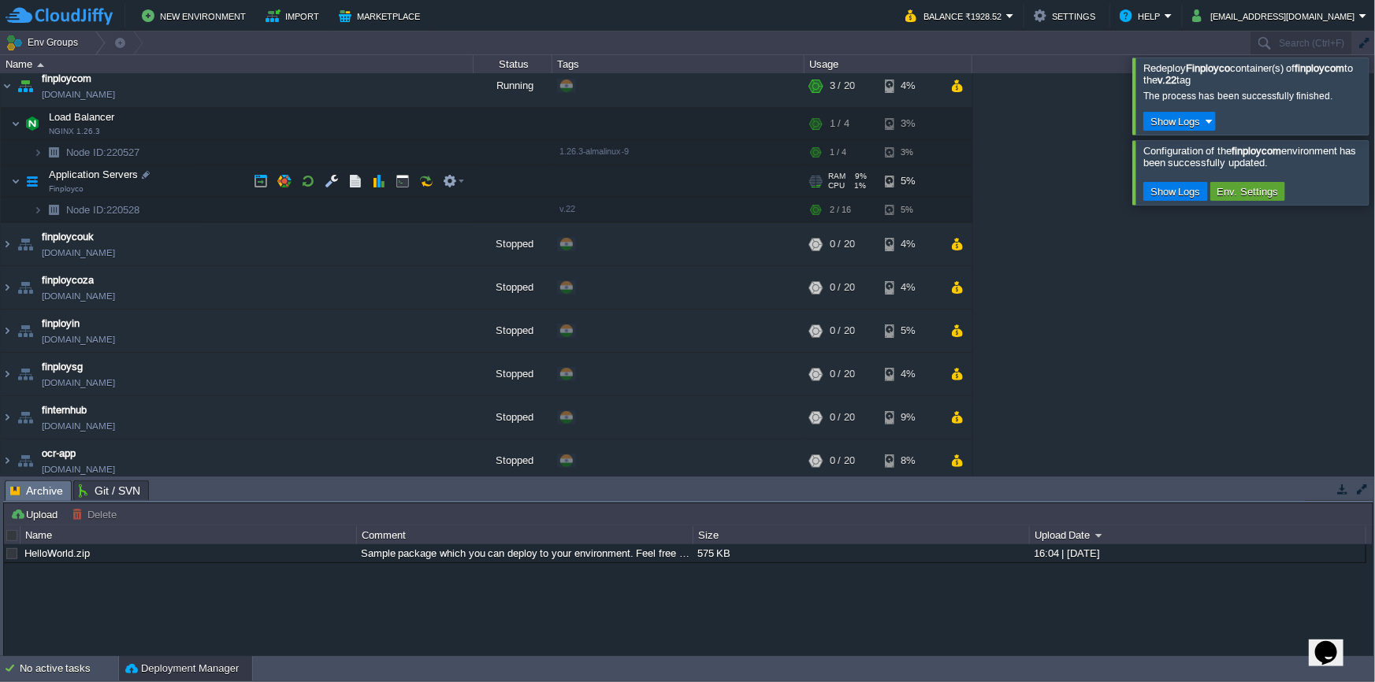
scroll to position [0, 0]
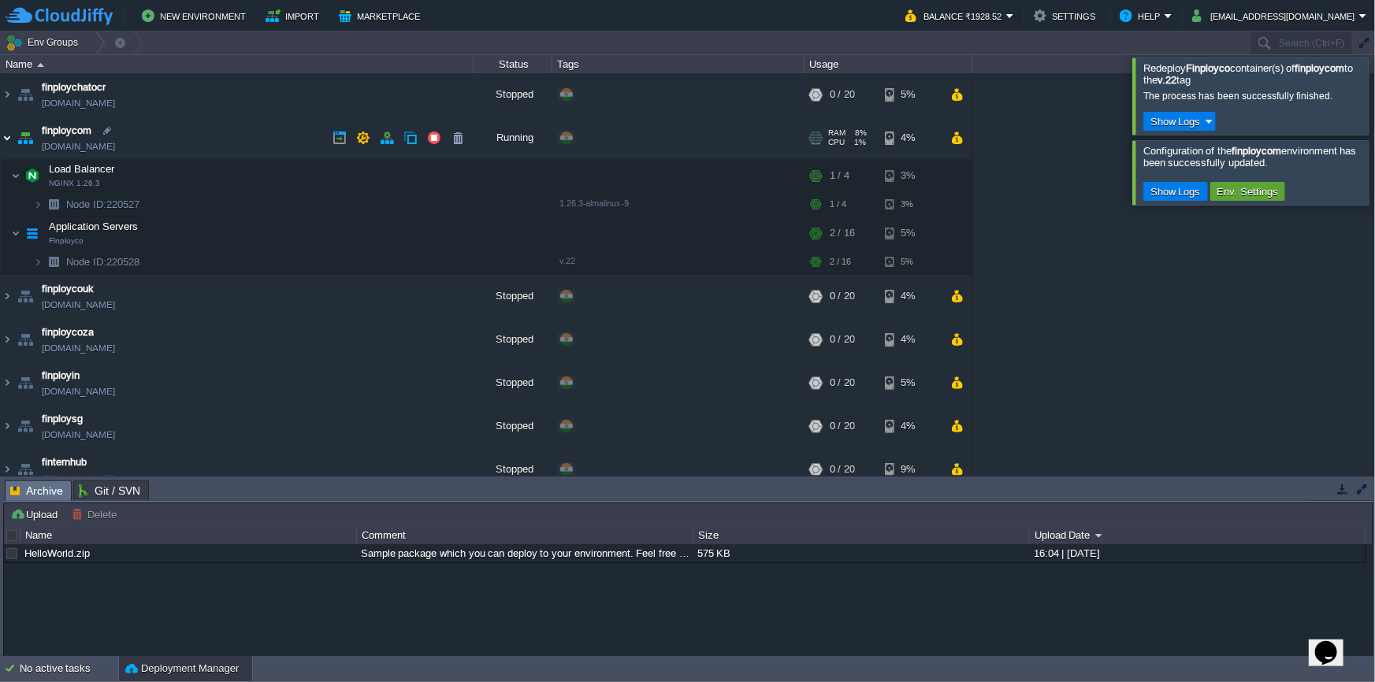
click at [9, 139] on img at bounding box center [7, 138] width 13 height 43
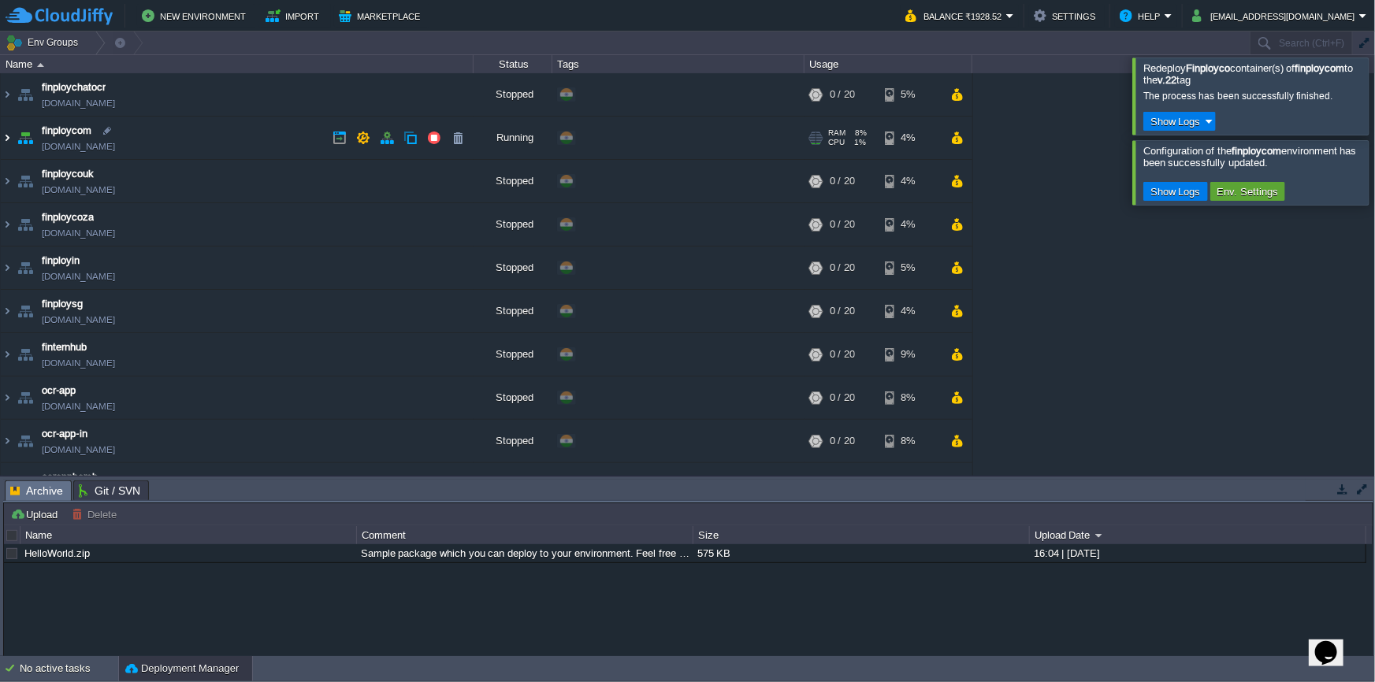
click at [11, 132] on img at bounding box center [7, 138] width 13 height 43
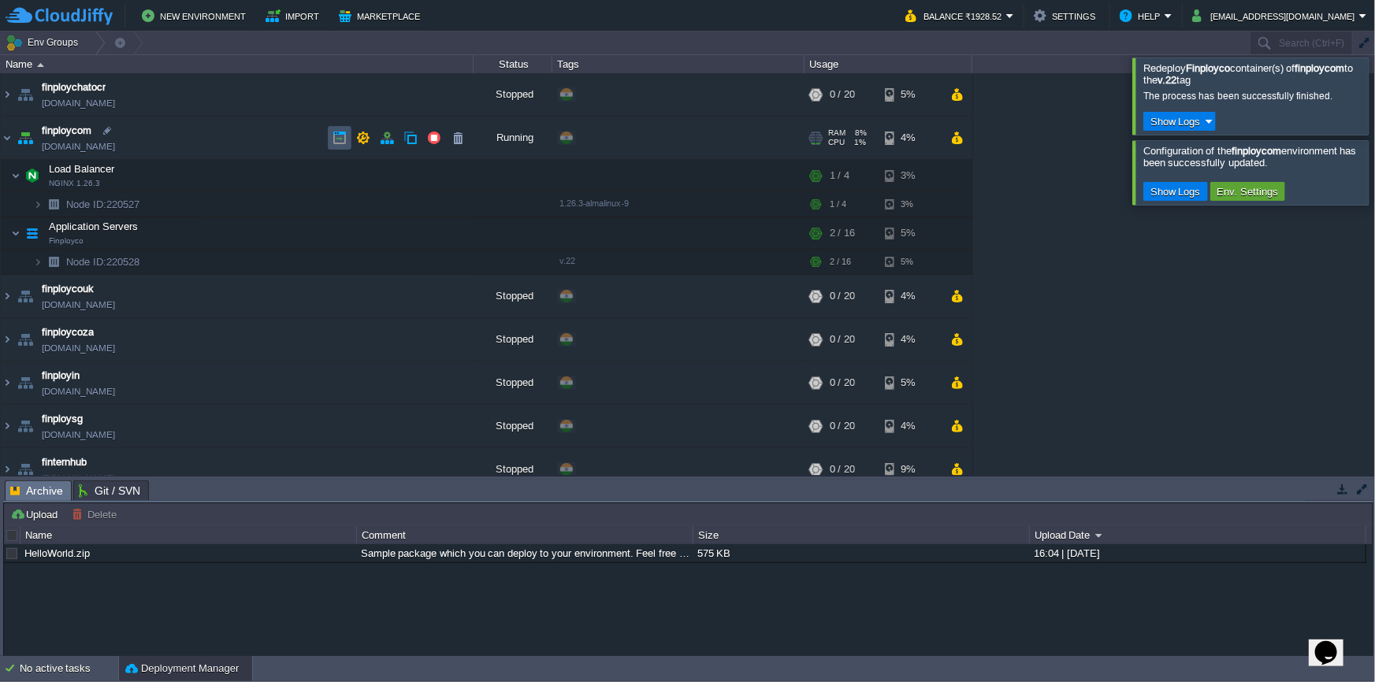
click at [339, 142] on button "button" at bounding box center [340, 138] width 14 height 14
click at [254, 231] on button "button" at bounding box center [261, 233] width 14 height 14
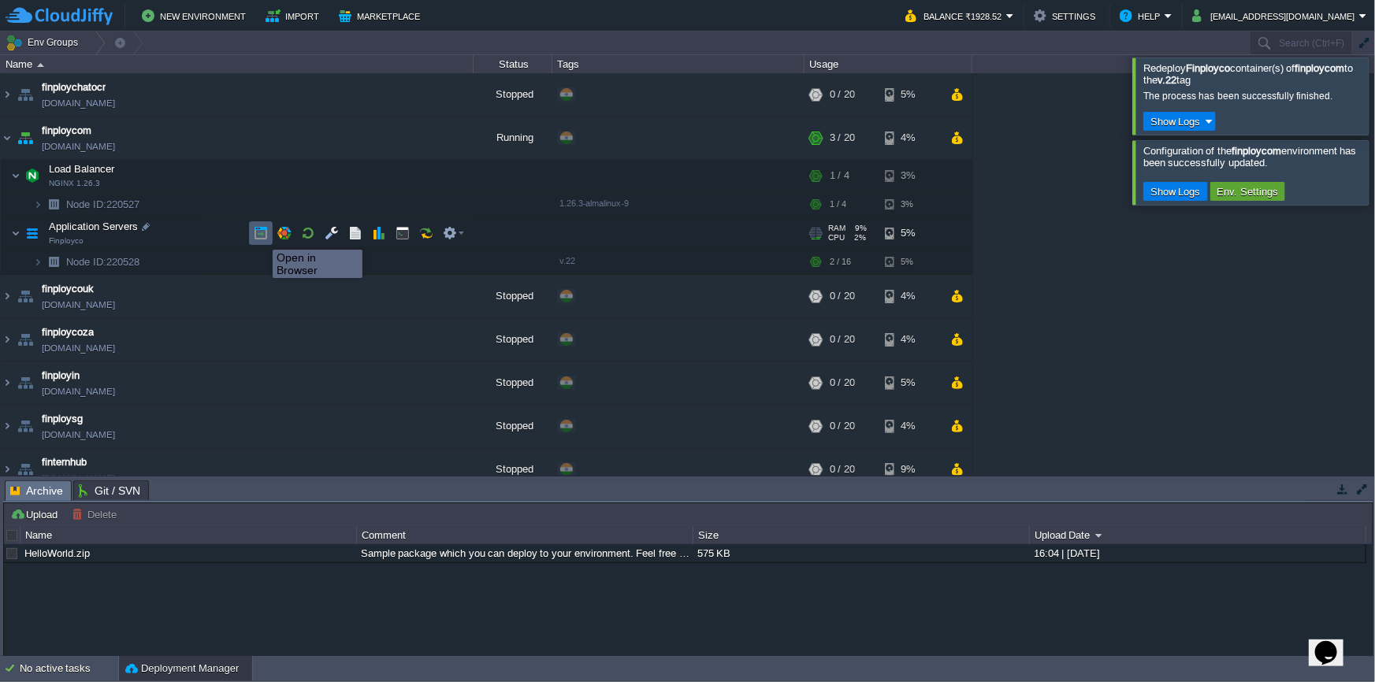
click at [261, 236] on button "button" at bounding box center [261, 233] width 14 height 14
